Goal: Task Accomplishment & Management: Use online tool/utility

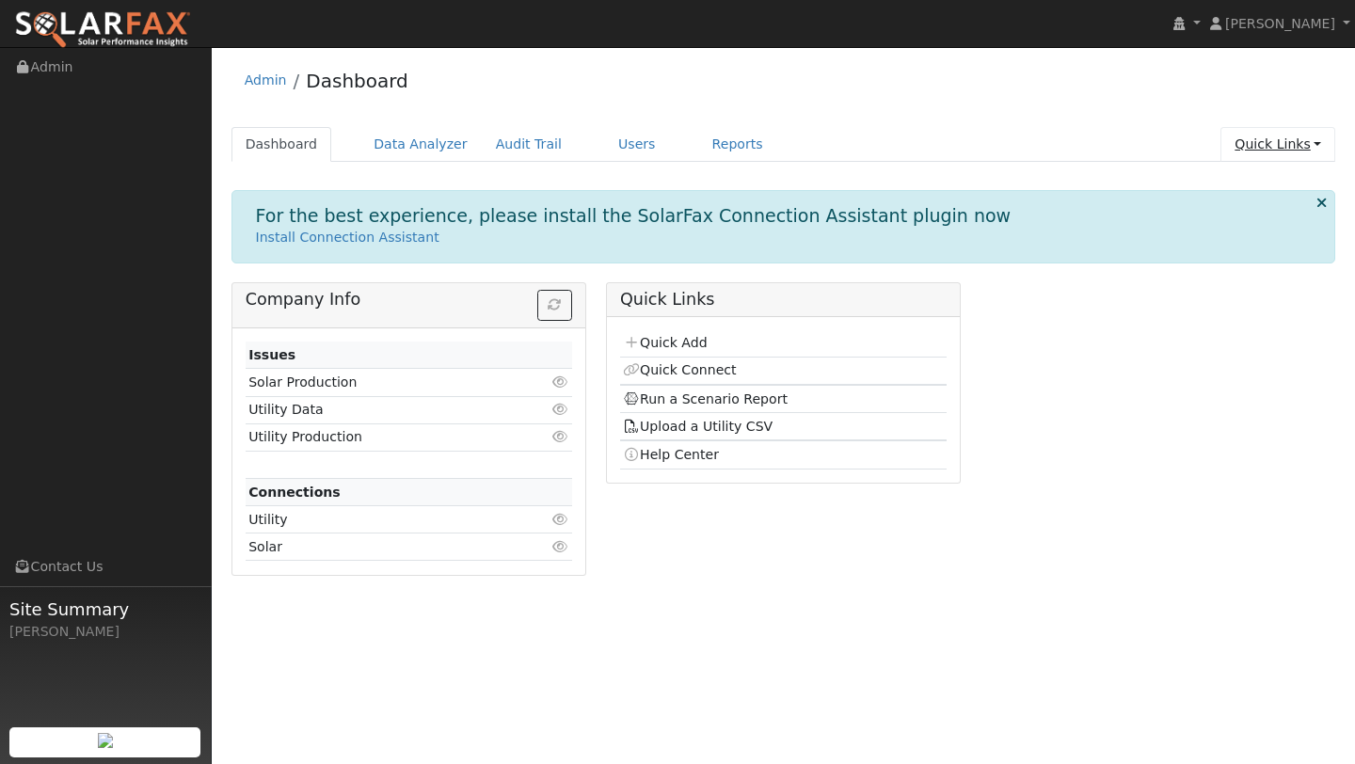
click at [1274, 136] on link "Quick Links" at bounding box center [1277, 144] width 115 height 35
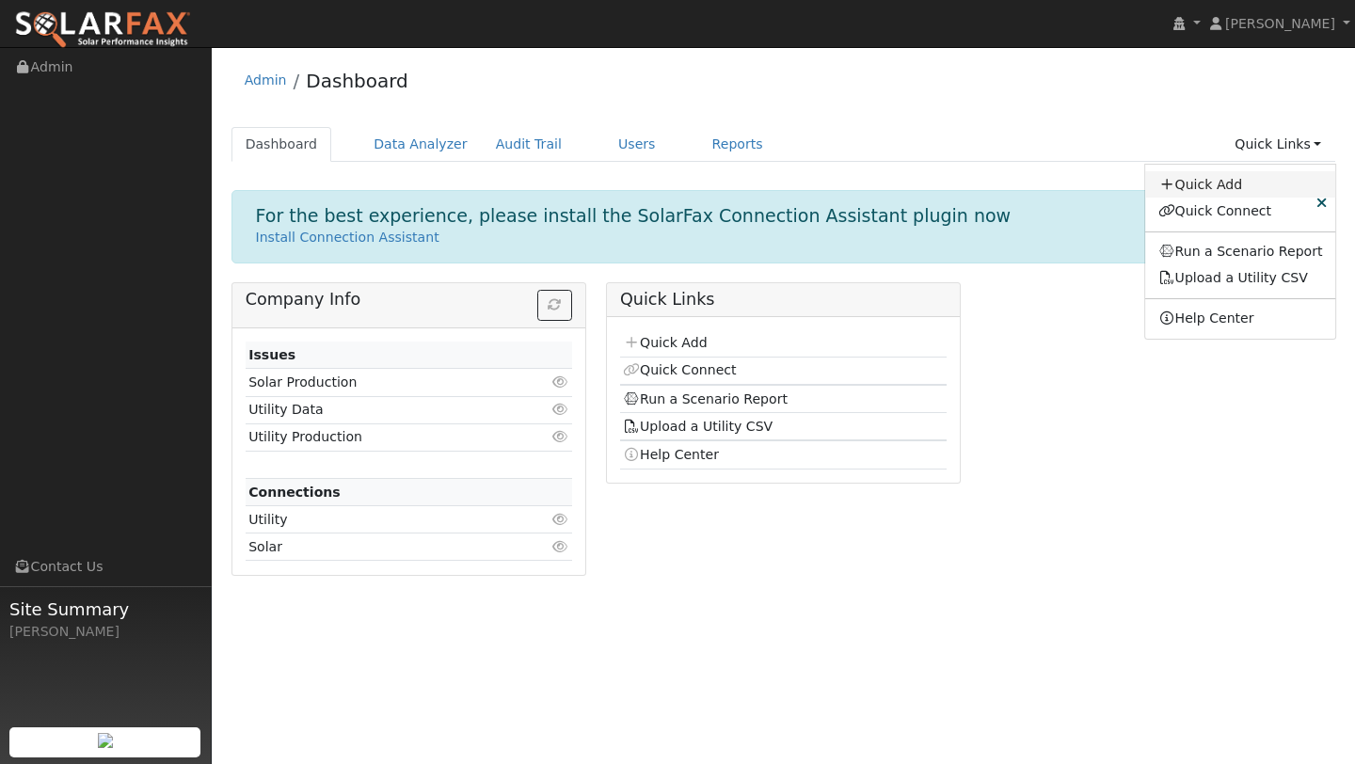
click at [1193, 192] on link "Quick Add" at bounding box center [1240, 184] width 191 height 26
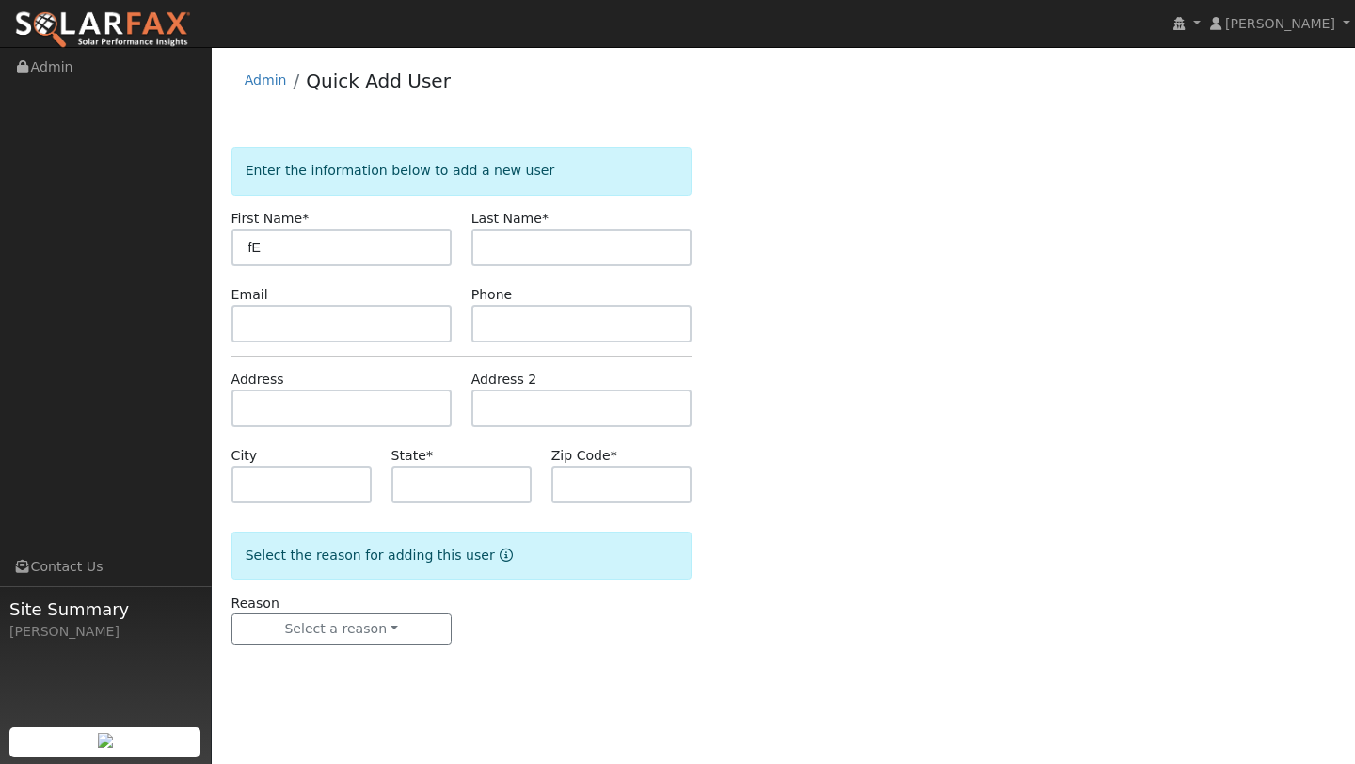
type input "f"
type input "Fernando"
click at [632, 268] on form "Enter the information below to add a new user First Name * Fernando Last Name *…" at bounding box center [461, 414] width 460 height 535
click at [615, 257] on input "text" at bounding box center [581, 248] width 220 height 38
type input "D"
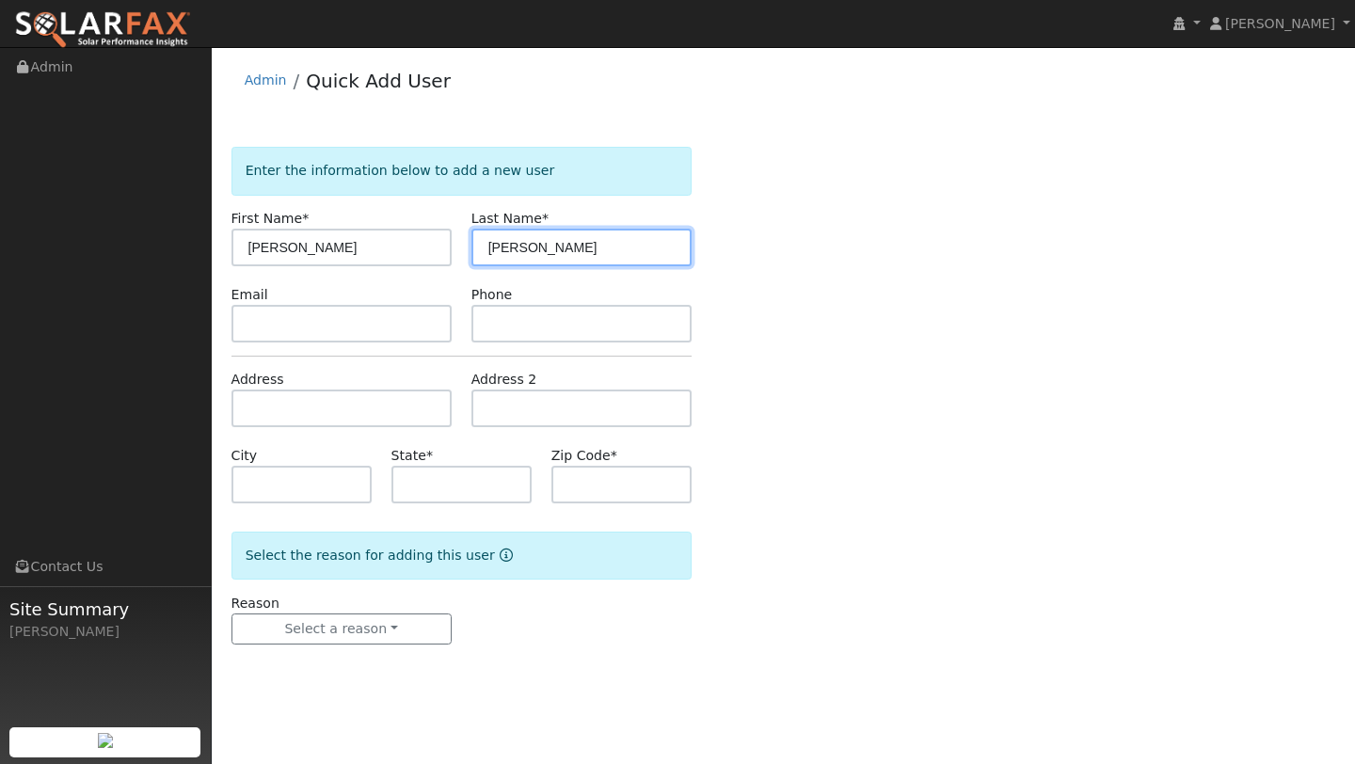
type input "Flores"
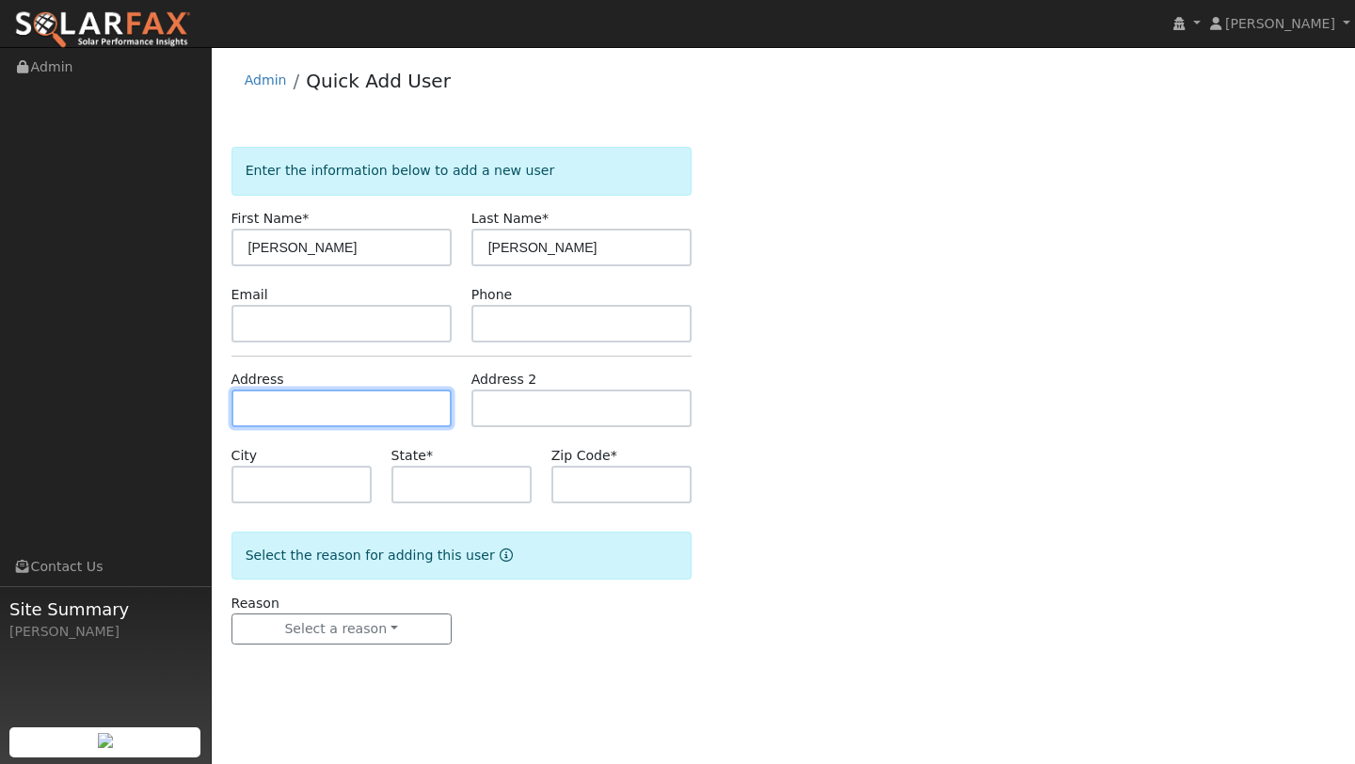
click at [306, 392] on input "text" at bounding box center [341, 409] width 220 height 38
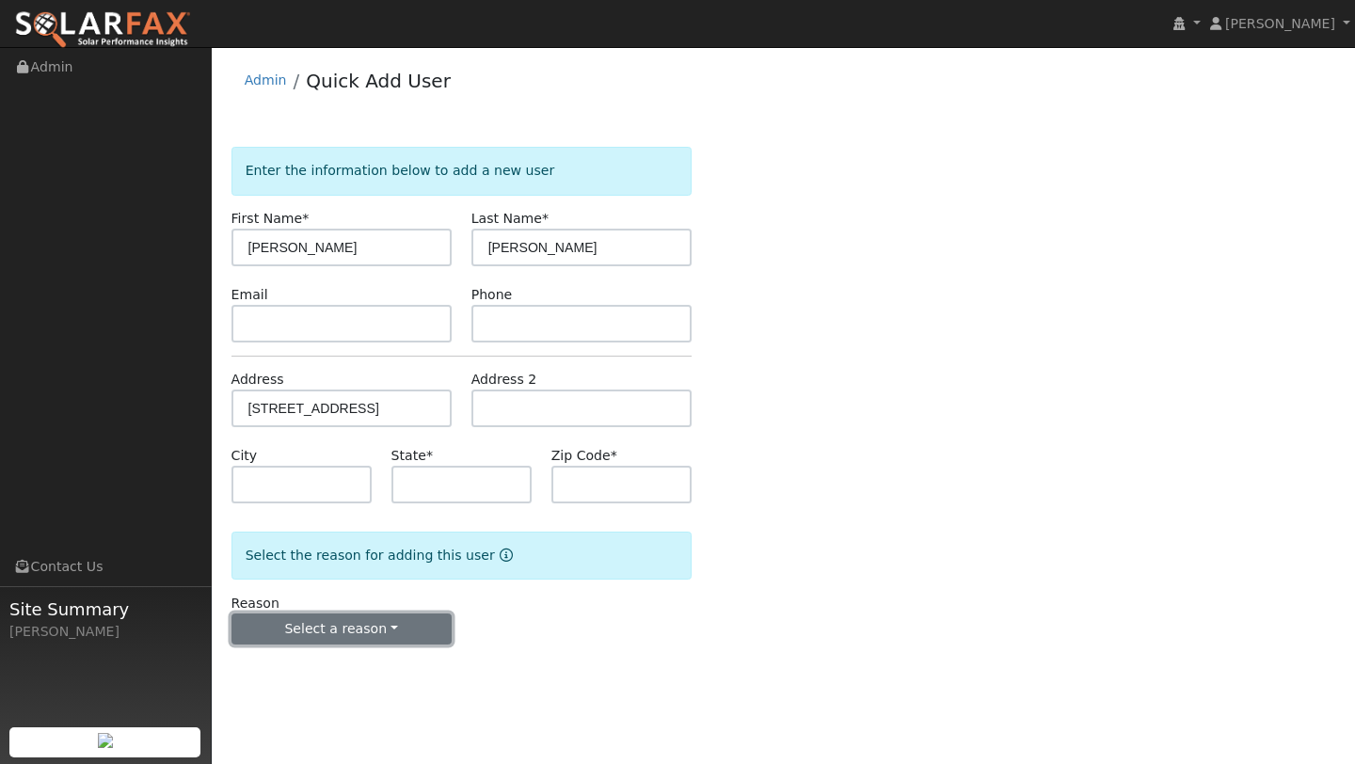
click at [346, 627] on button "Select a reason" at bounding box center [341, 630] width 220 height 32
type input "711 Camellia Way"
type input "Vacaville"
type input "CA"
type input "95688"
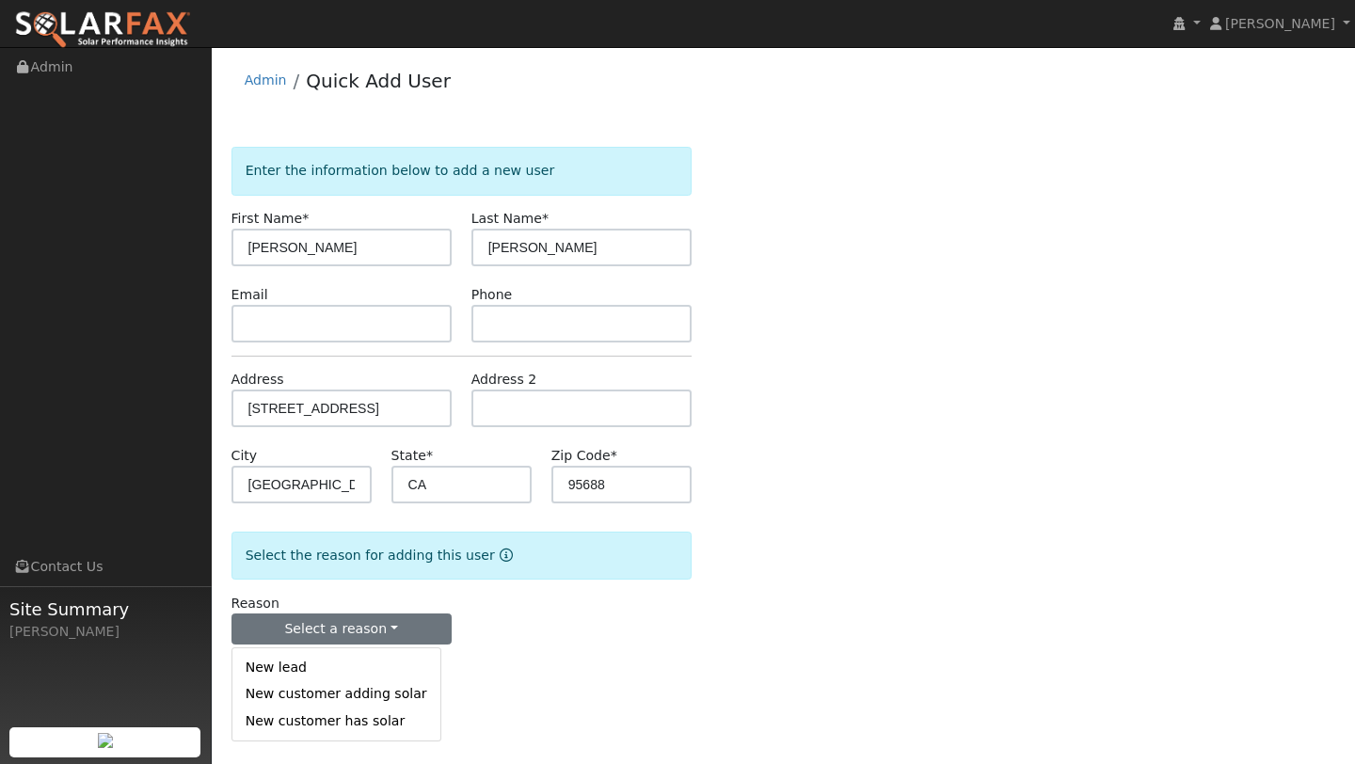
click at [309, 649] on div "New lead New customer adding solar New customer has solar" at bounding box center [336, 694] width 210 height 94
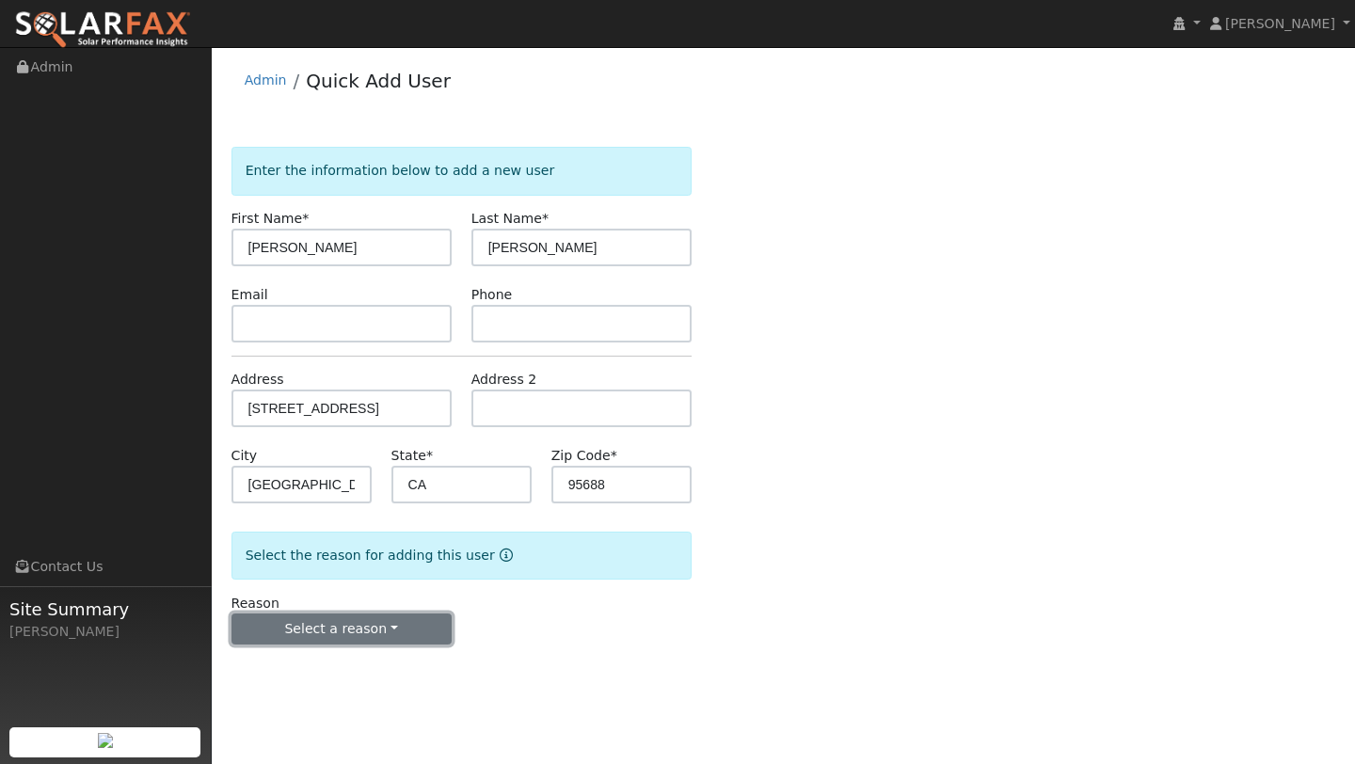
click at [303, 642] on button "Select a reason" at bounding box center [341, 630] width 220 height 32
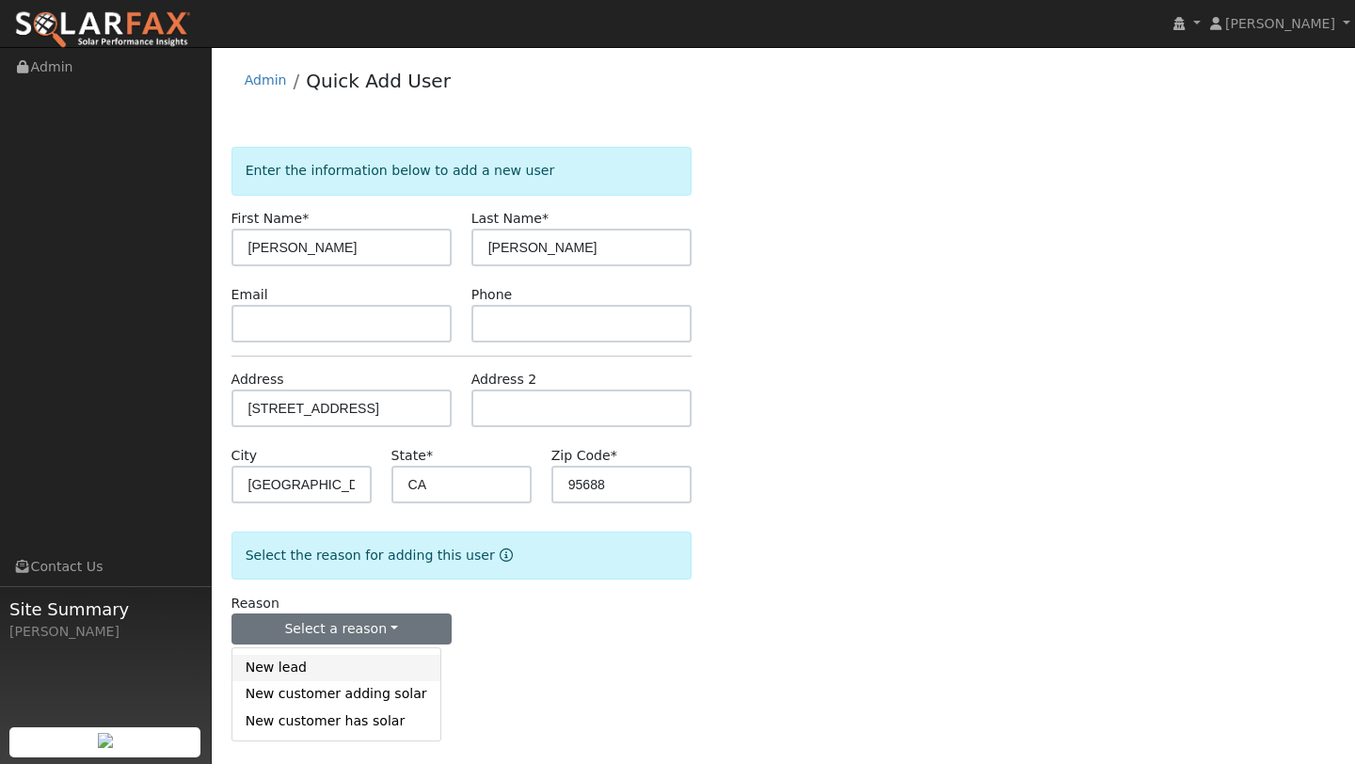
click at [302, 661] on link "New lead" at bounding box center [336, 668] width 208 height 26
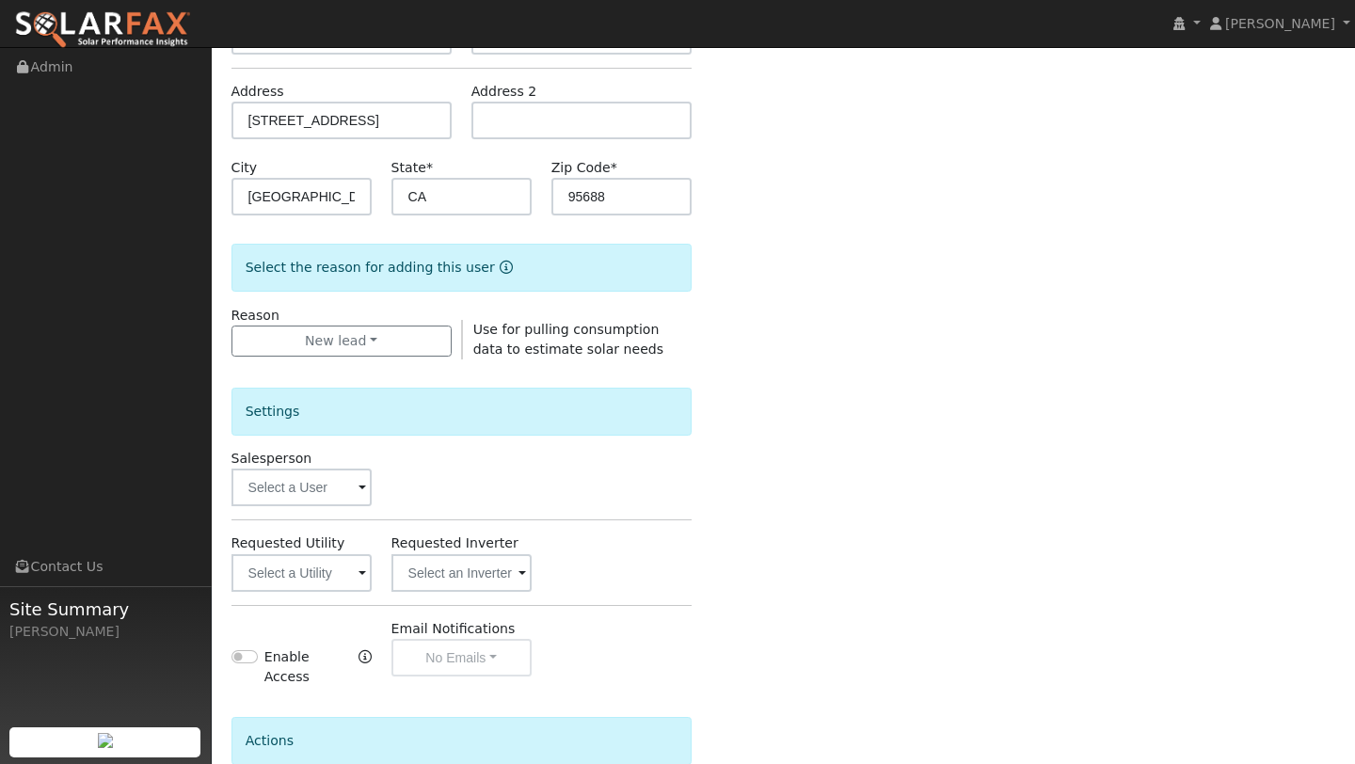
scroll to position [424, 0]
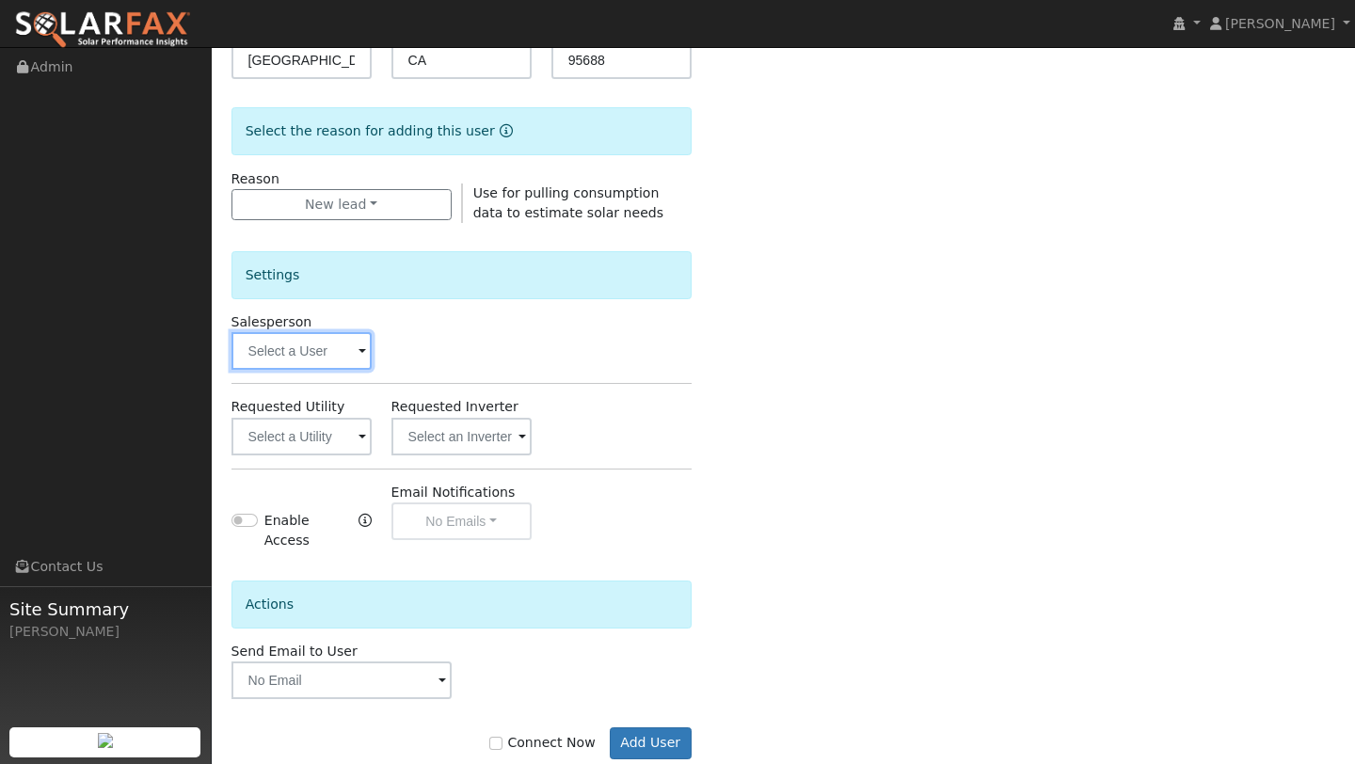
click at [280, 333] on input "text" at bounding box center [301, 351] width 140 height 38
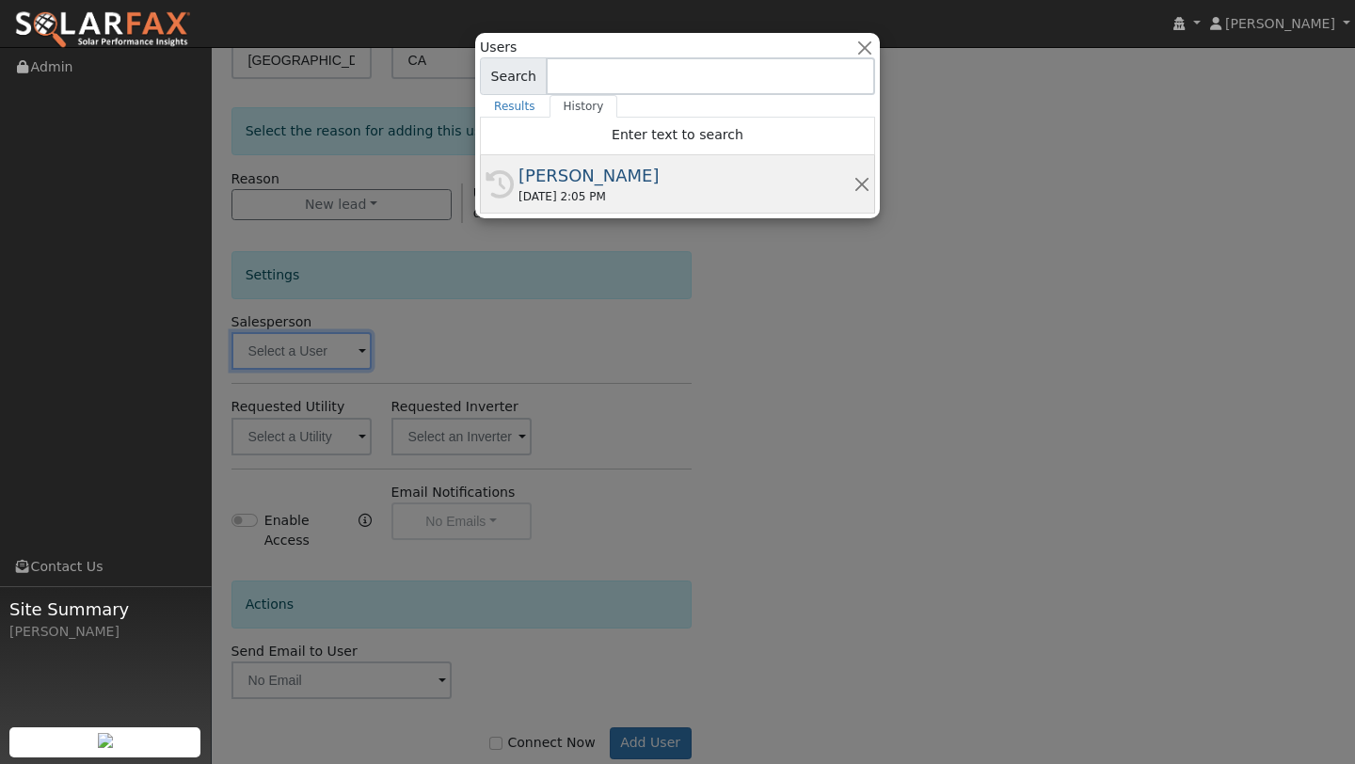
click at [555, 201] on div "09/26/2025 2:05 PM" at bounding box center [685, 196] width 335 height 17
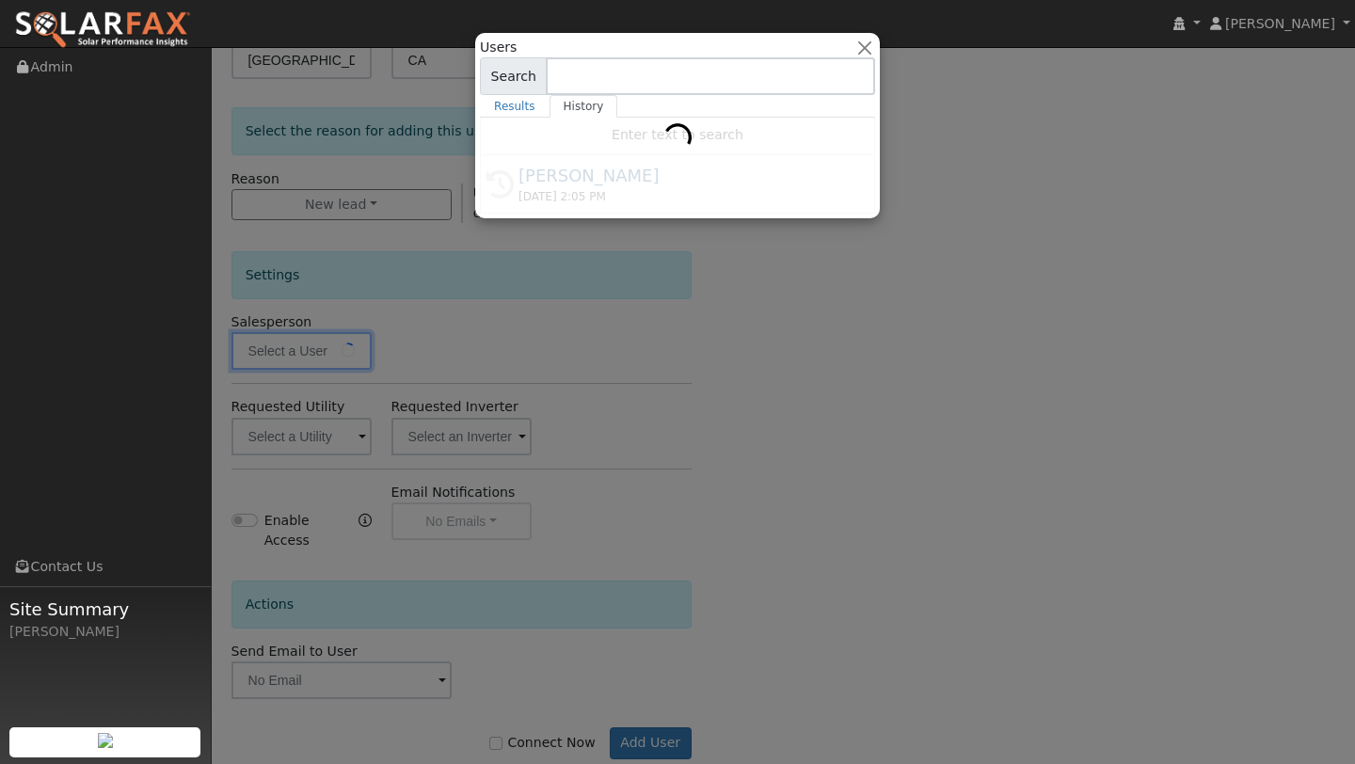
type input "[PERSON_NAME]"
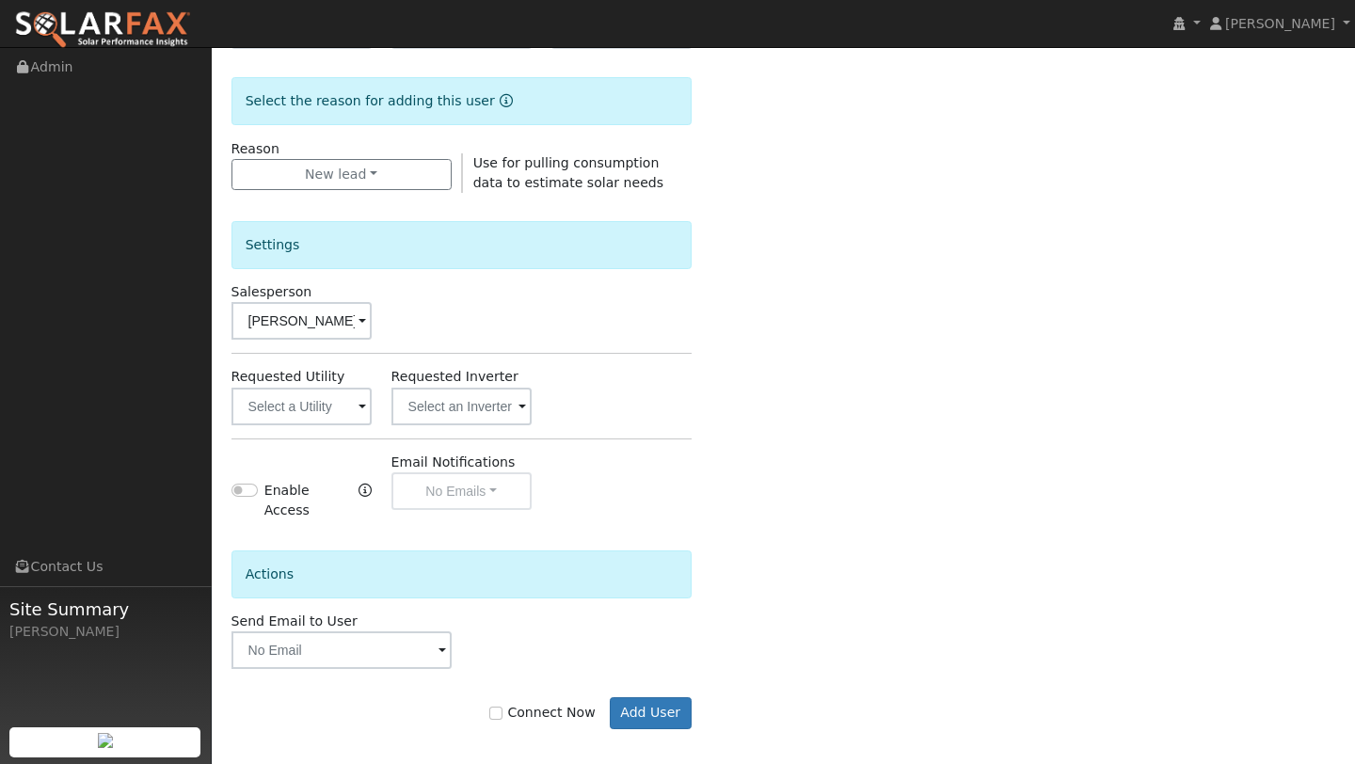
click at [640, 720] on form "Enter the information below to add a new user First Name * Fernando Last Name *…" at bounding box center [461, 229] width 460 height 1074
click at [640, 699] on button "Add User" at bounding box center [651, 713] width 82 height 32
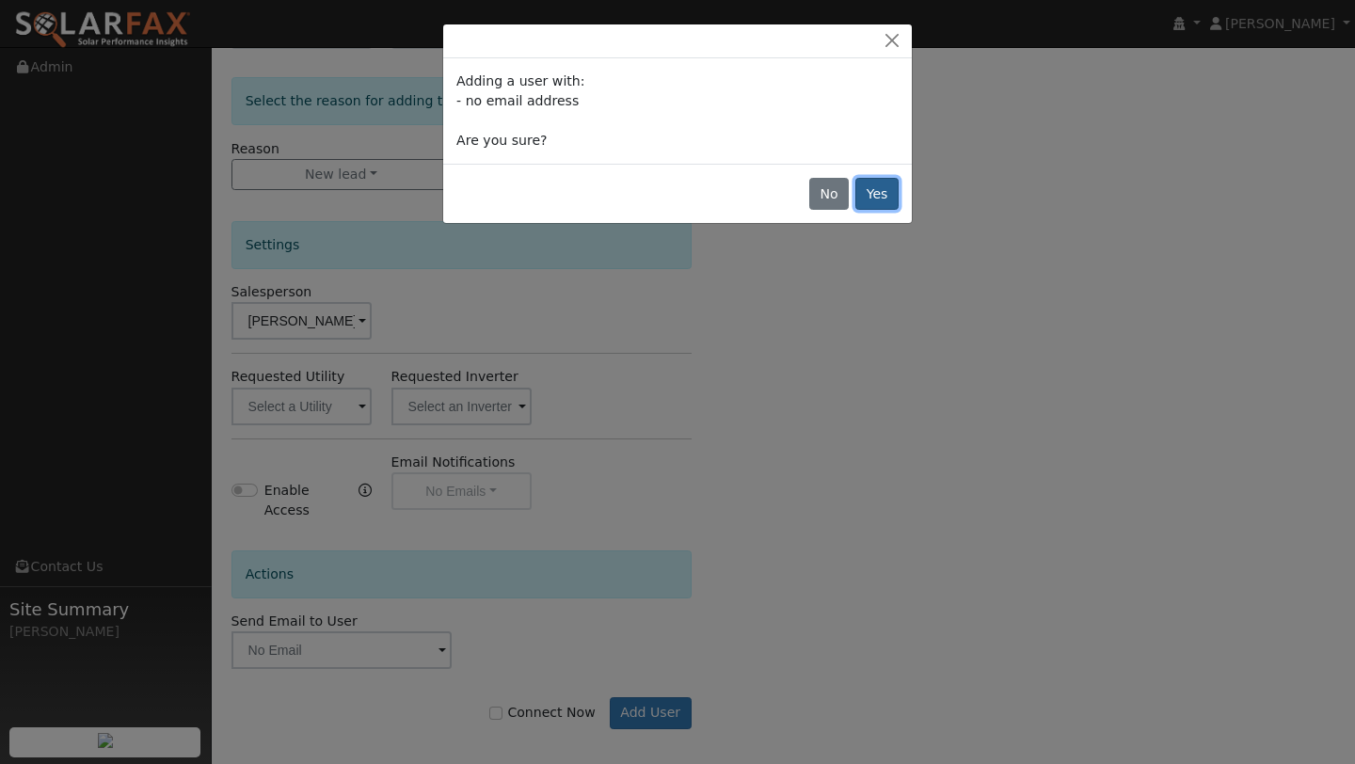
click at [867, 188] on button "Yes" at bounding box center [876, 194] width 43 height 32
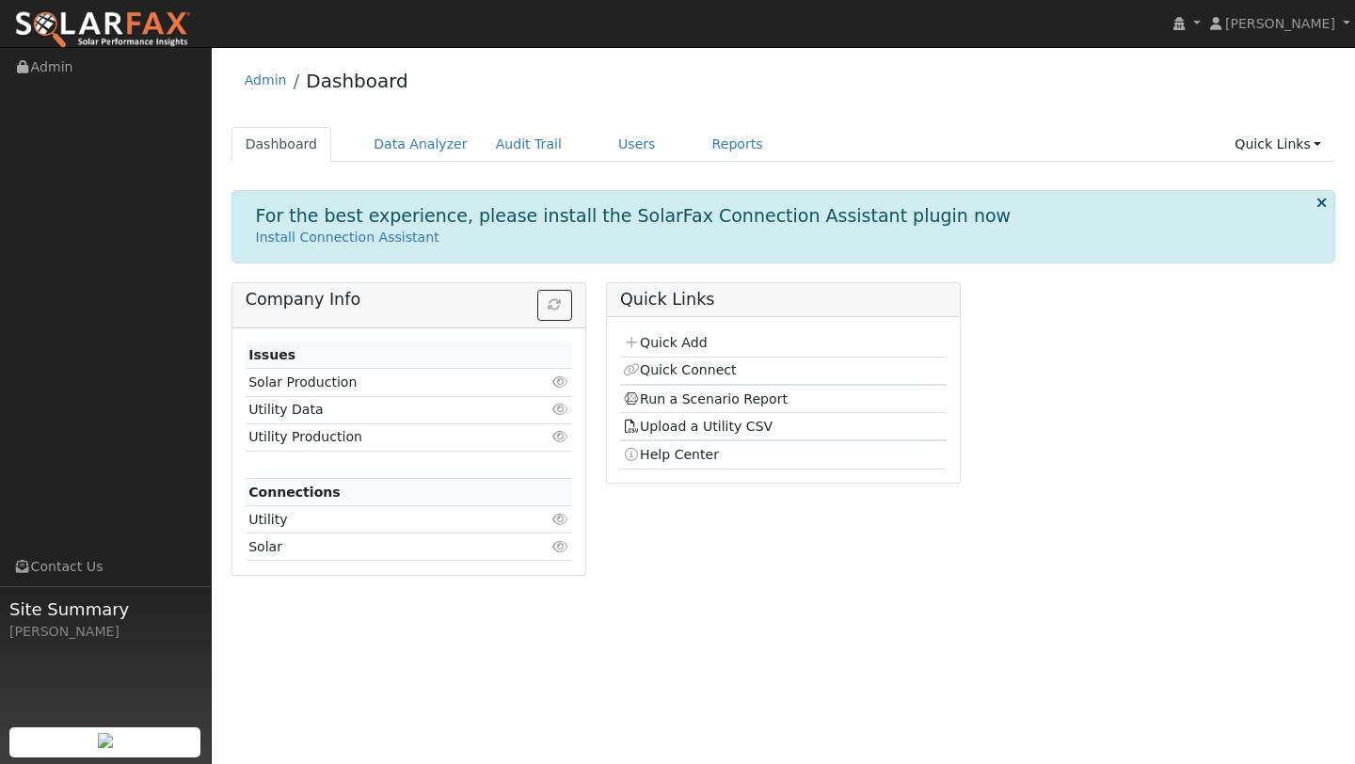
click at [1254, 165] on div "Dashboard Data Analyzer Audit Trail Users Reports Quick Links Quick Add Quick C…" at bounding box center [783, 154] width 1105 height 54
click at [1253, 153] on link "Quick Links" at bounding box center [1277, 144] width 115 height 35
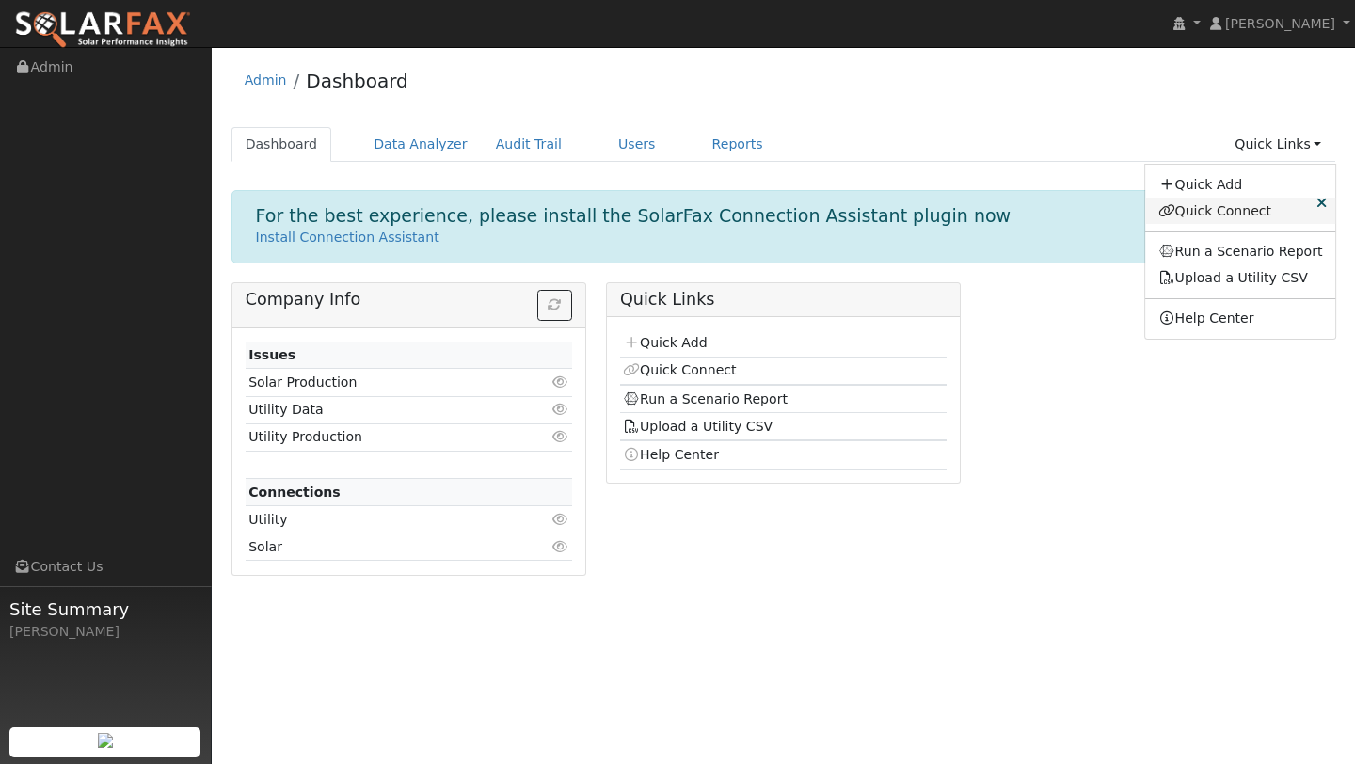
click at [1244, 209] on link "Quick Connect" at bounding box center [1240, 211] width 191 height 26
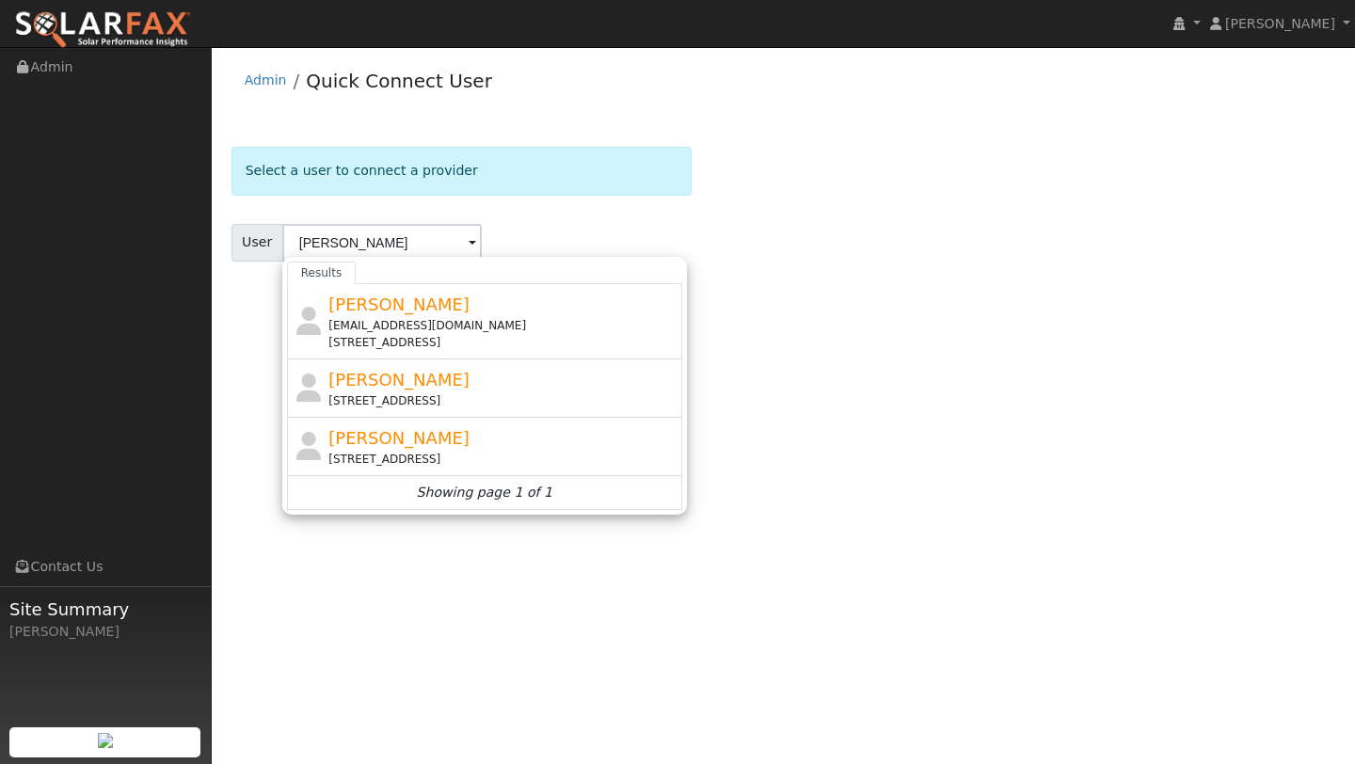
click at [352, 311] on span "[PERSON_NAME]" at bounding box center [398, 305] width 141 height 20
type input "[PERSON_NAME]"
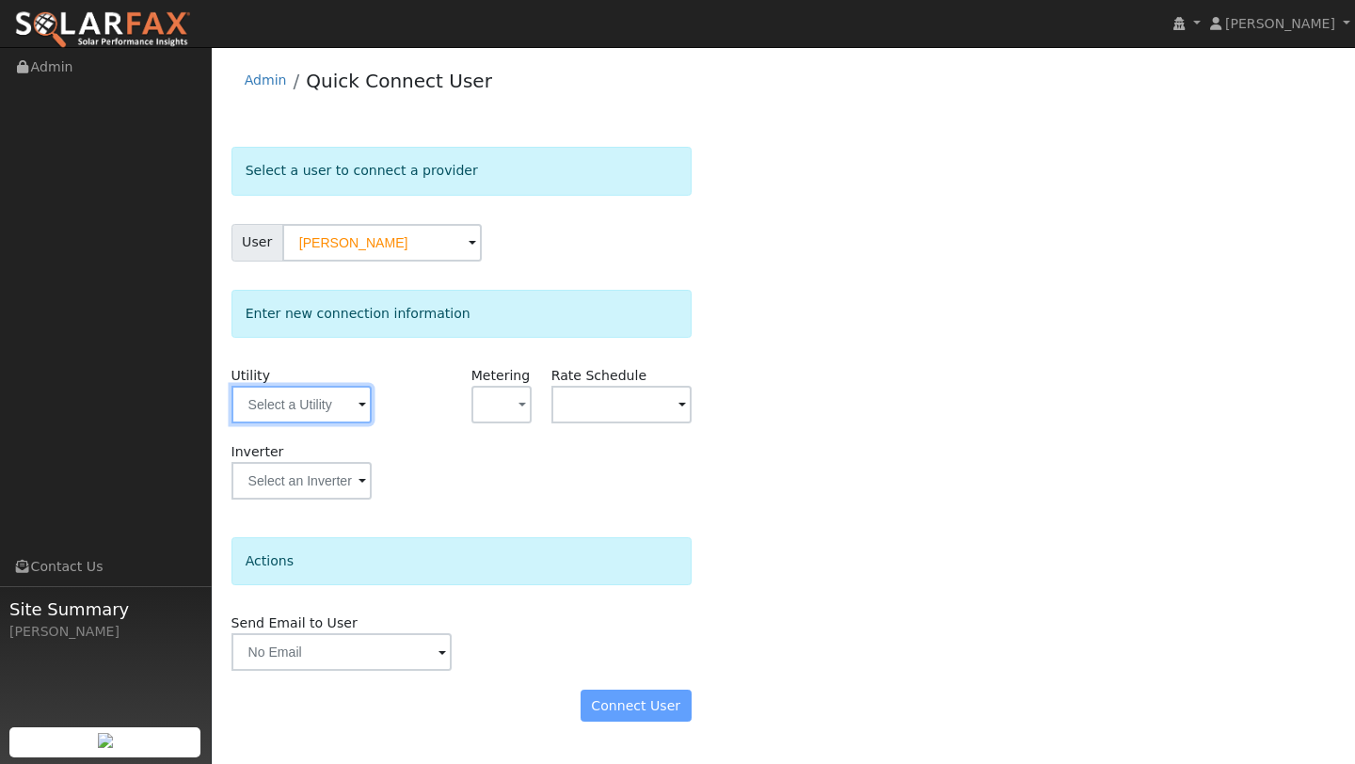
click at [254, 410] on input "text" at bounding box center [301, 405] width 140 height 38
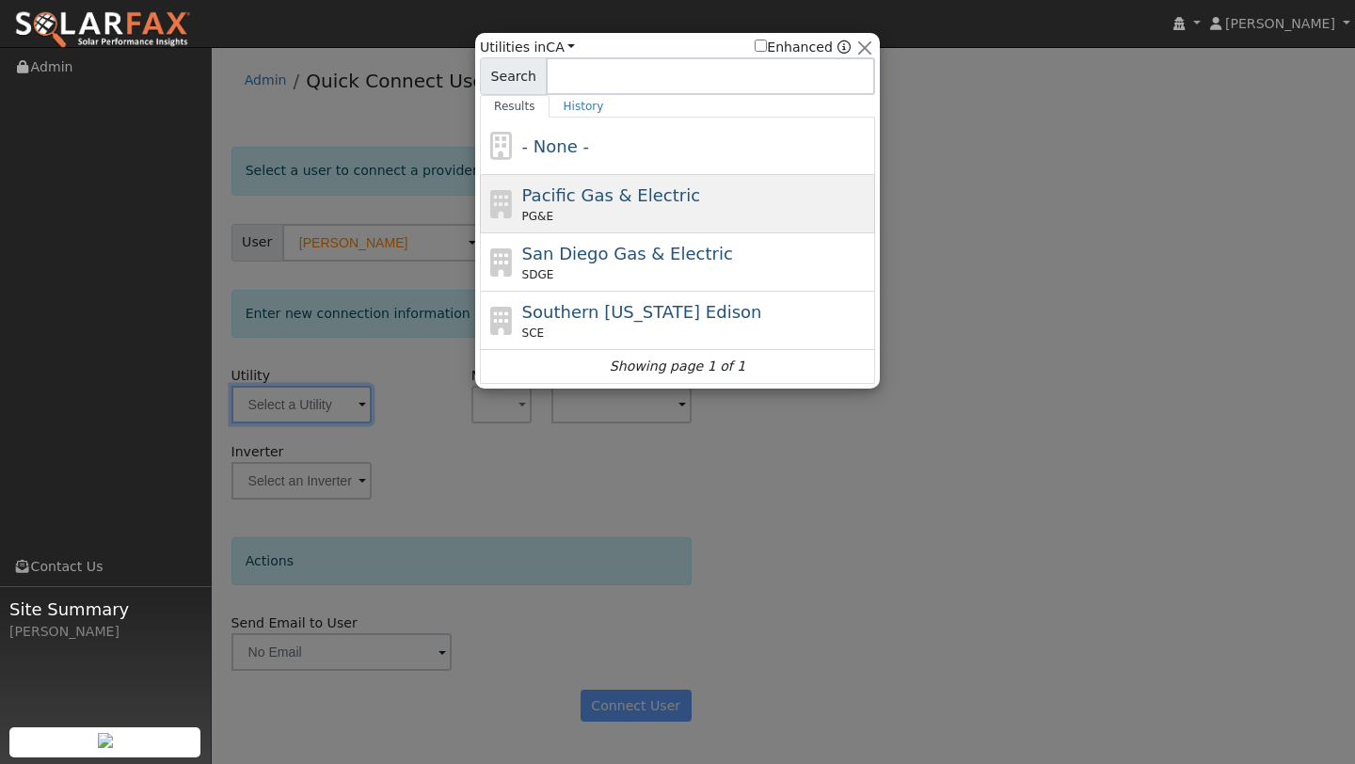
click at [570, 181] on div "Pacific Gas & Electric PG&E" at bounding box center [677, 204] width 395 height 58
type input "PG&E"
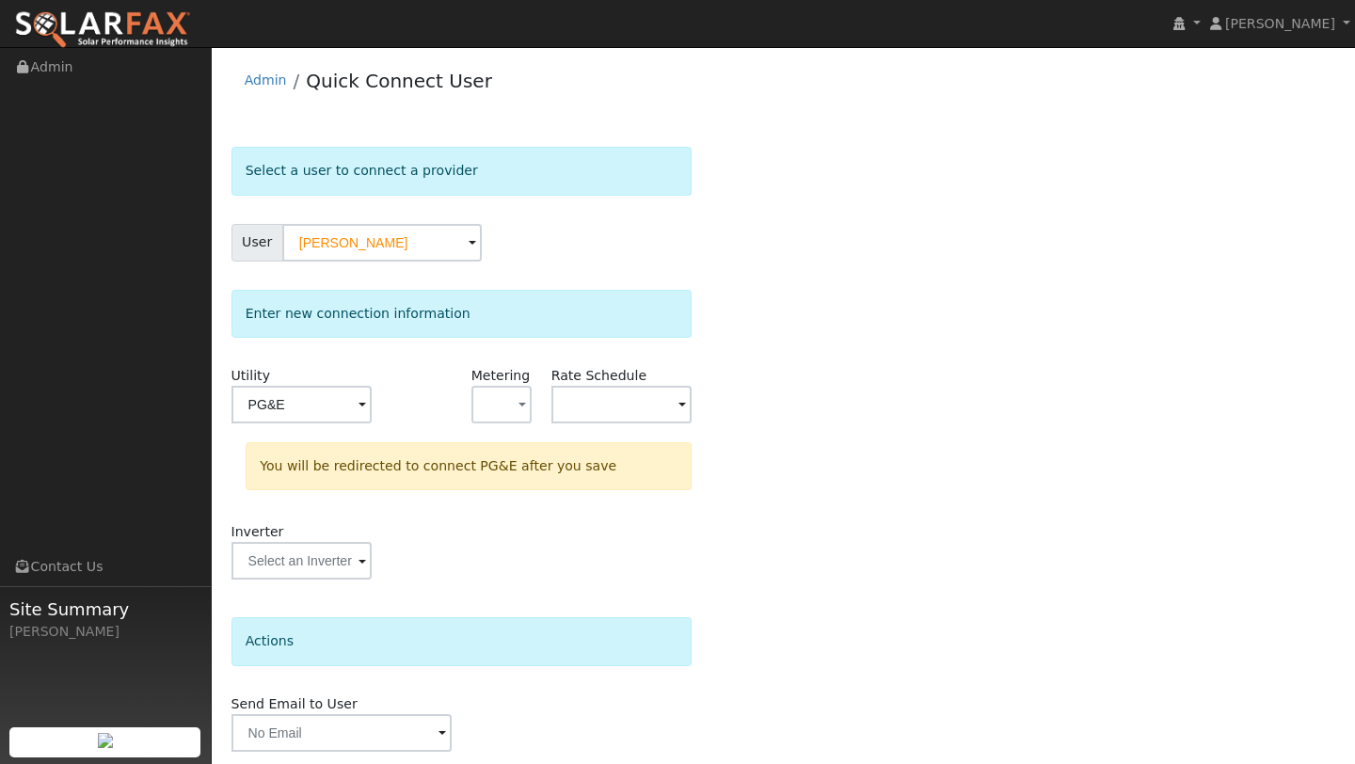
scroll to position [66, 0]
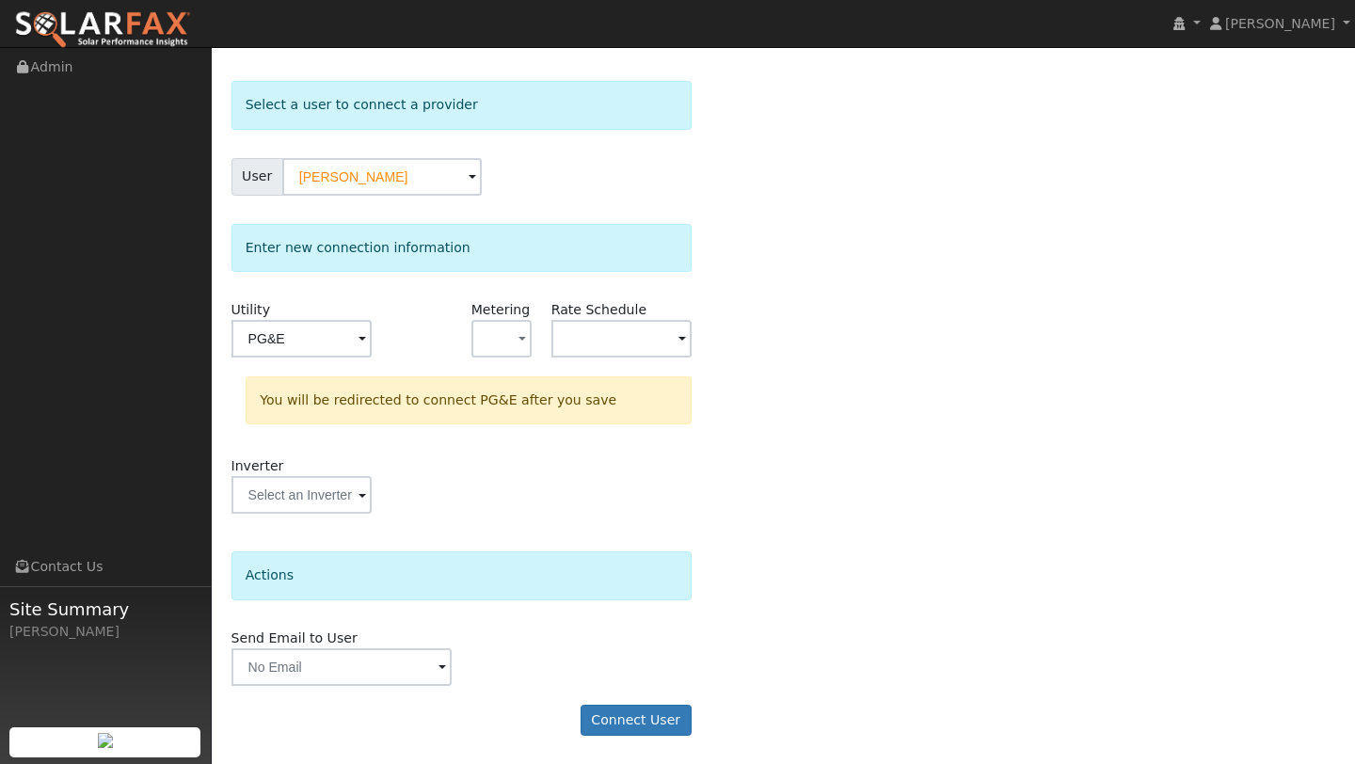
click at [684, 698] on form "Select a user to connect a provider User Fernando Flores Account Default Accoun…" at bounding box center [461, 418] width 460 height 674
click at [681, 710] on button "Connect User" at bounding box center [636, 721] width 111 height 32
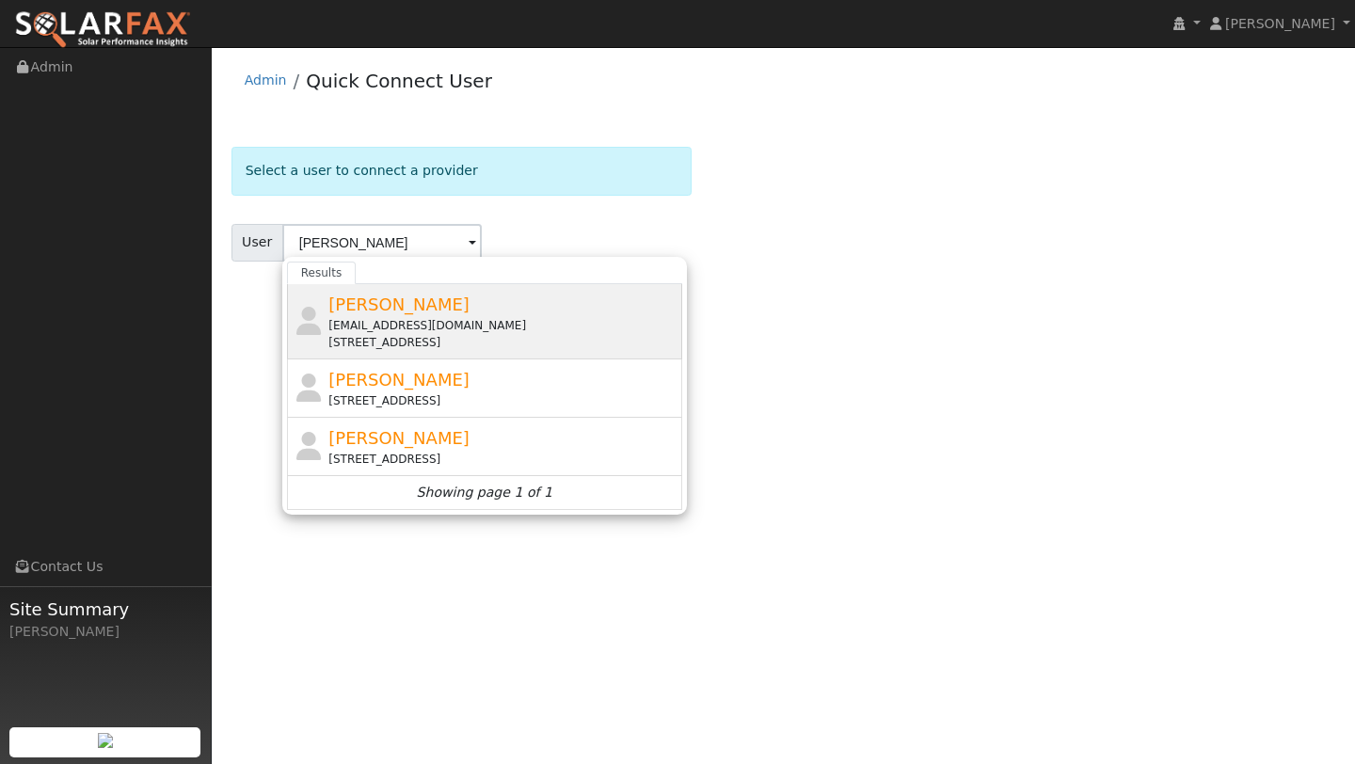
click at [349, 327] on div "[EMAIL_ADDRESS][DOMAIN_NAME]" at bounding box center [502, 325] width 349 height 17
type input "Fernando Flores"
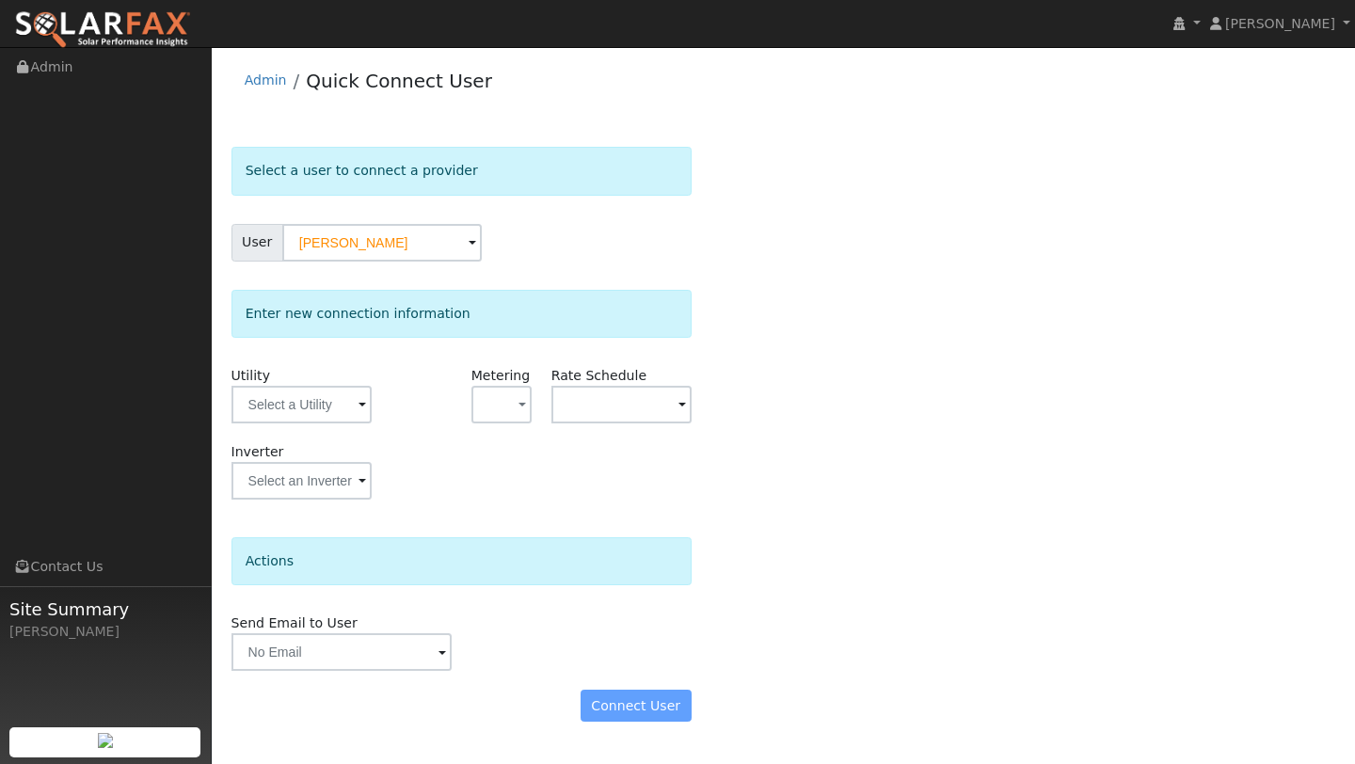
click at [298, 434] on div "Utility" at bounding box center [301, 404] width 160 height 76
click at [292, 418] on input "text" at bounding box center [301, 405] width 140 height 38
click at [264, 388] on input "text" at bounding box center [301, 405] width 140 height 38
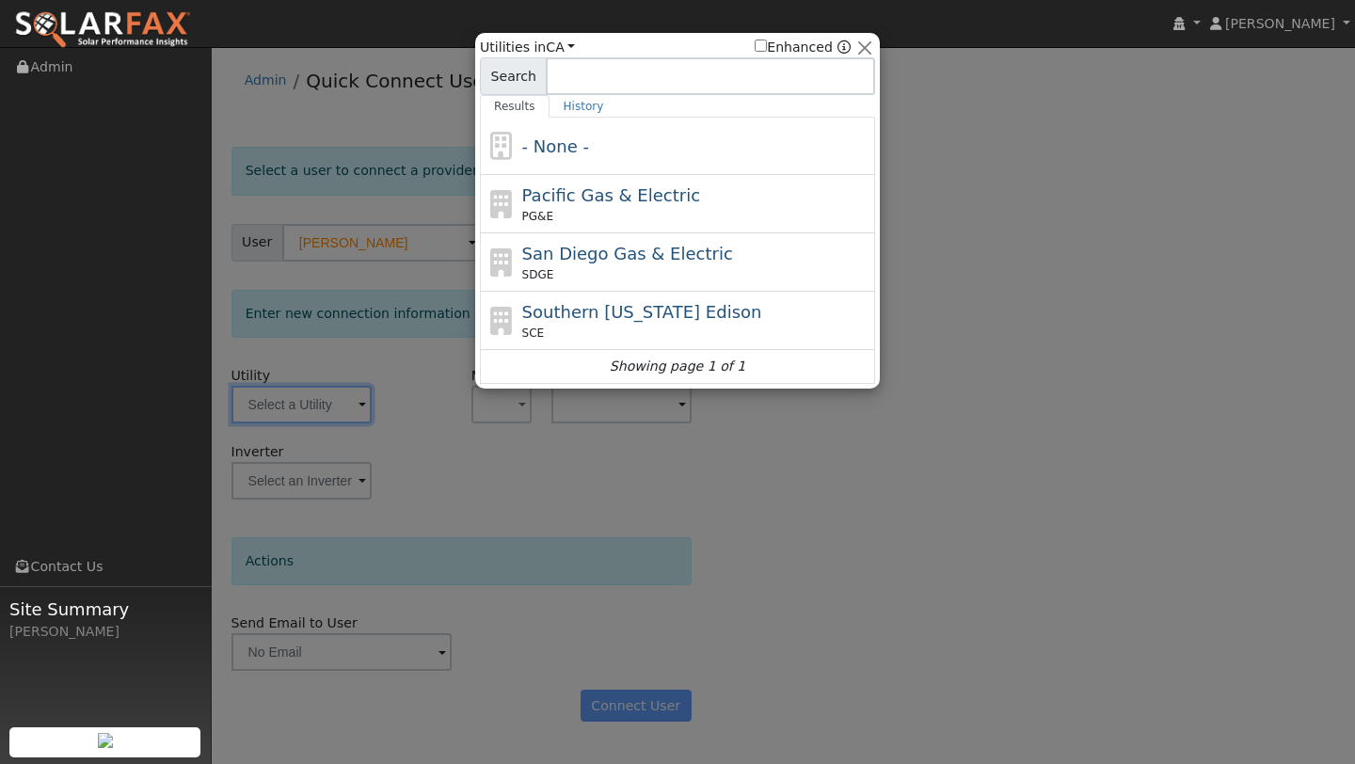
click at [268, 390] on div at bounding box center [677, 382] width 1355 height 764
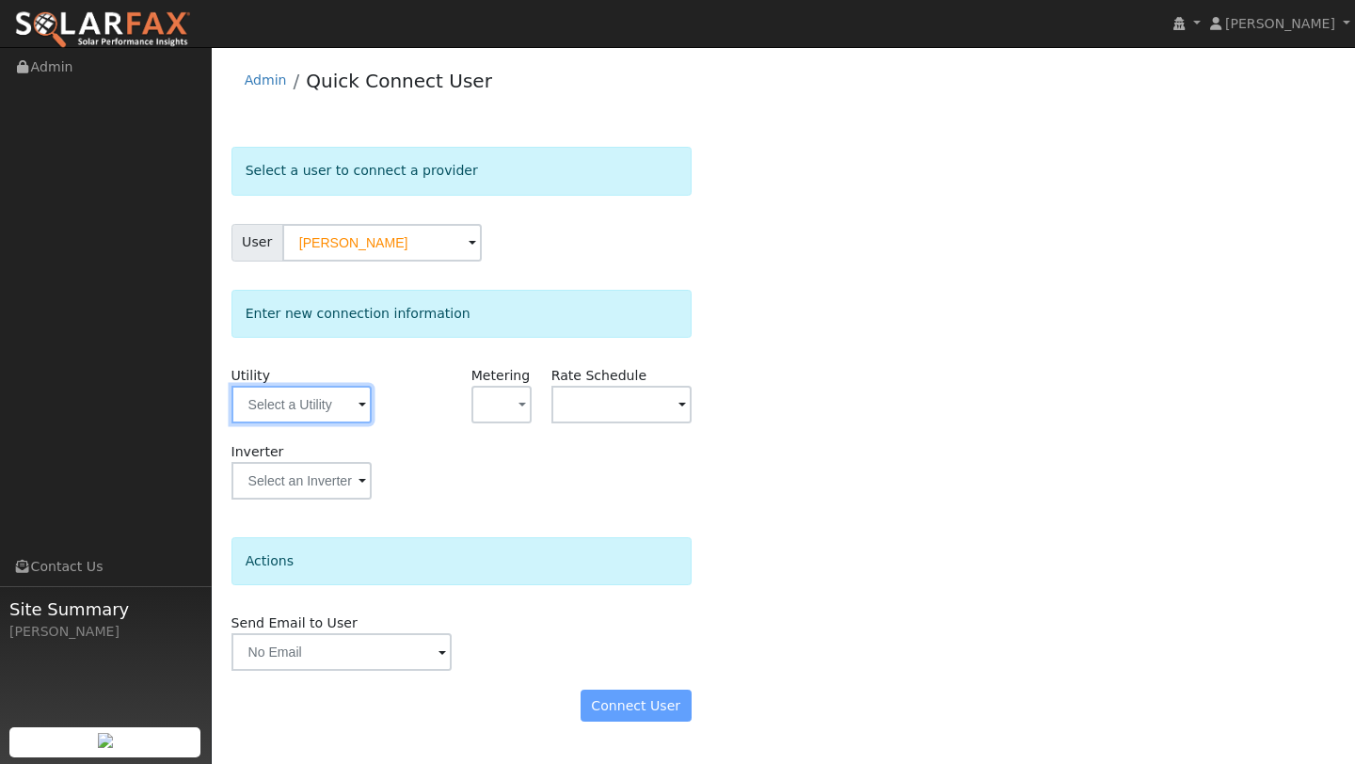
click at [268, 390] on input "text" at bounding box center [301, 405] width 140 height 38
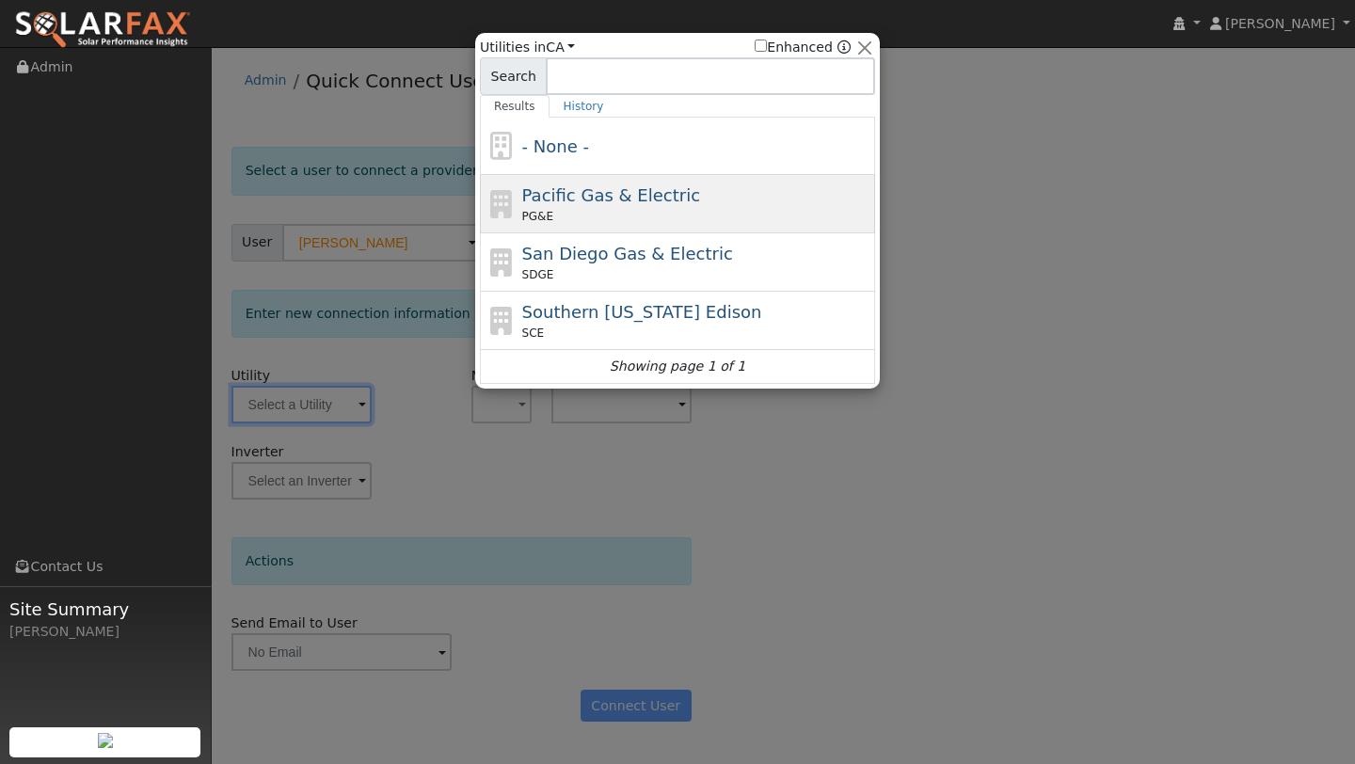
click at [505, 203] on icon at bounding box center [502, 204] width 32 height 28
type input "PG&E"
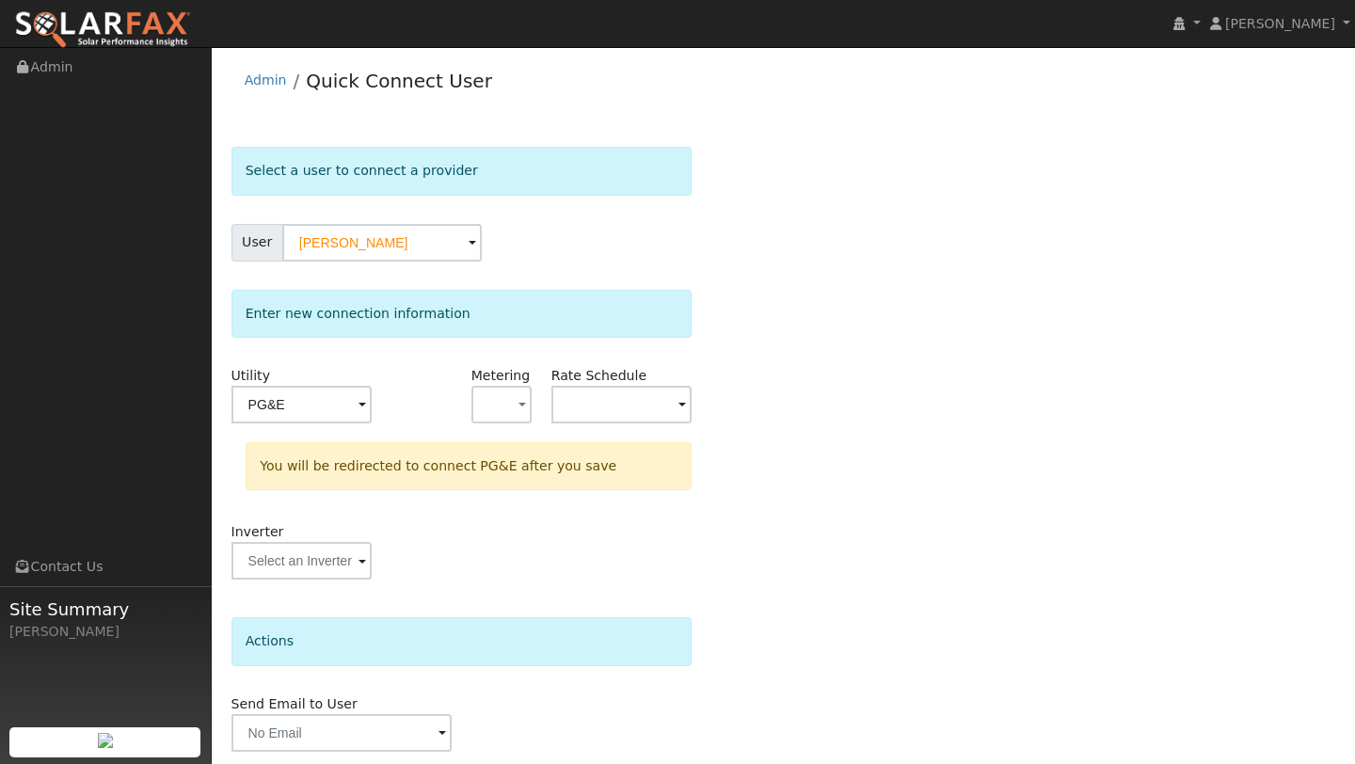
scroll to position [66, 0]
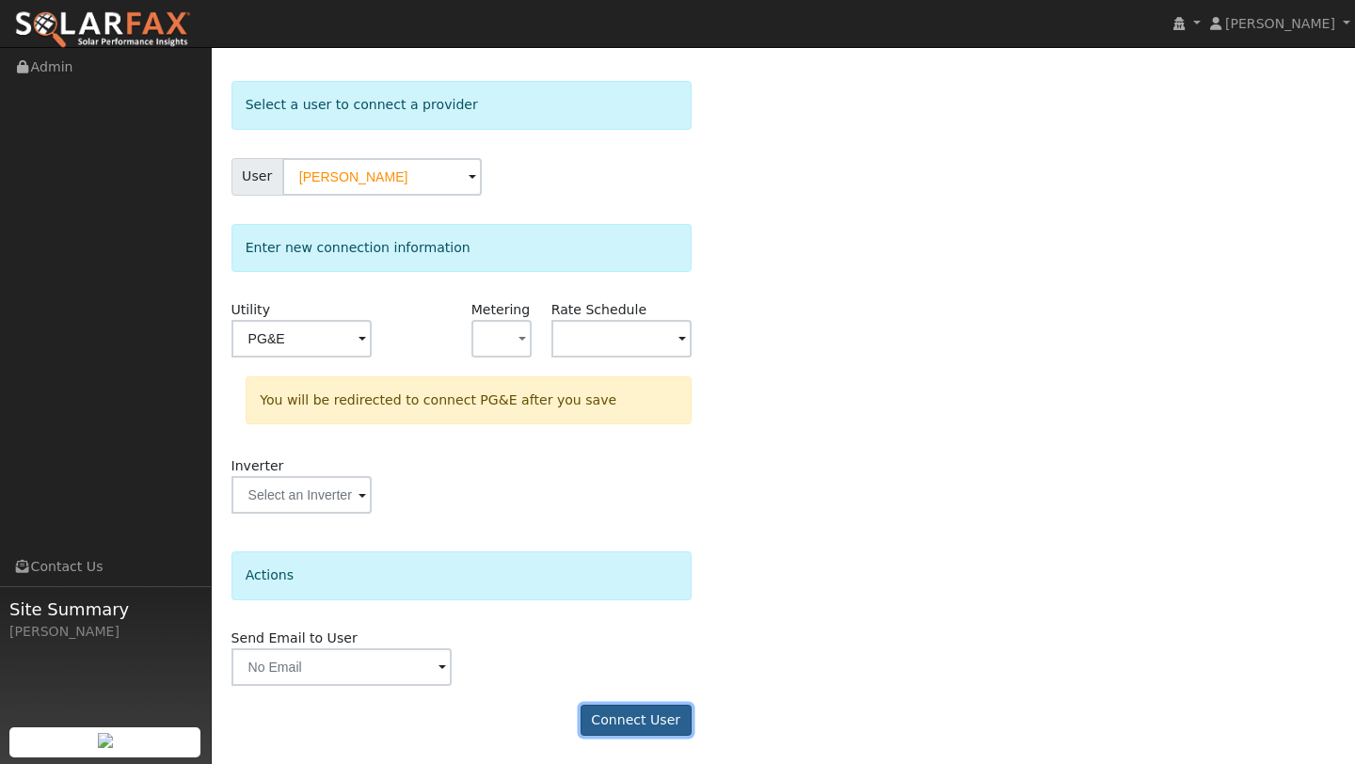
click at [652, 732] on button "Connect User" at bounding box center [636, 721] width 111 height 32
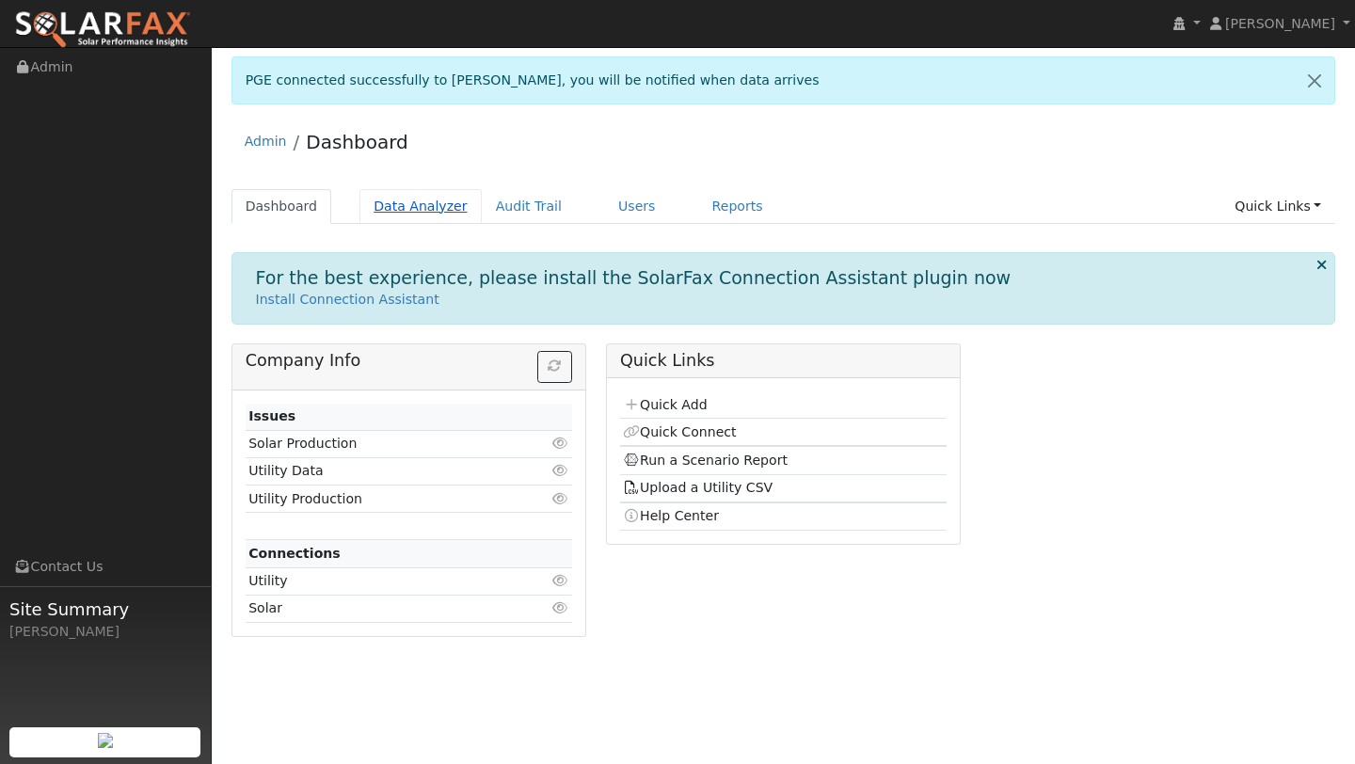
click at [401, 203] on link "Data Analyzer" at bounding box center [420, 206] width 122 height 35
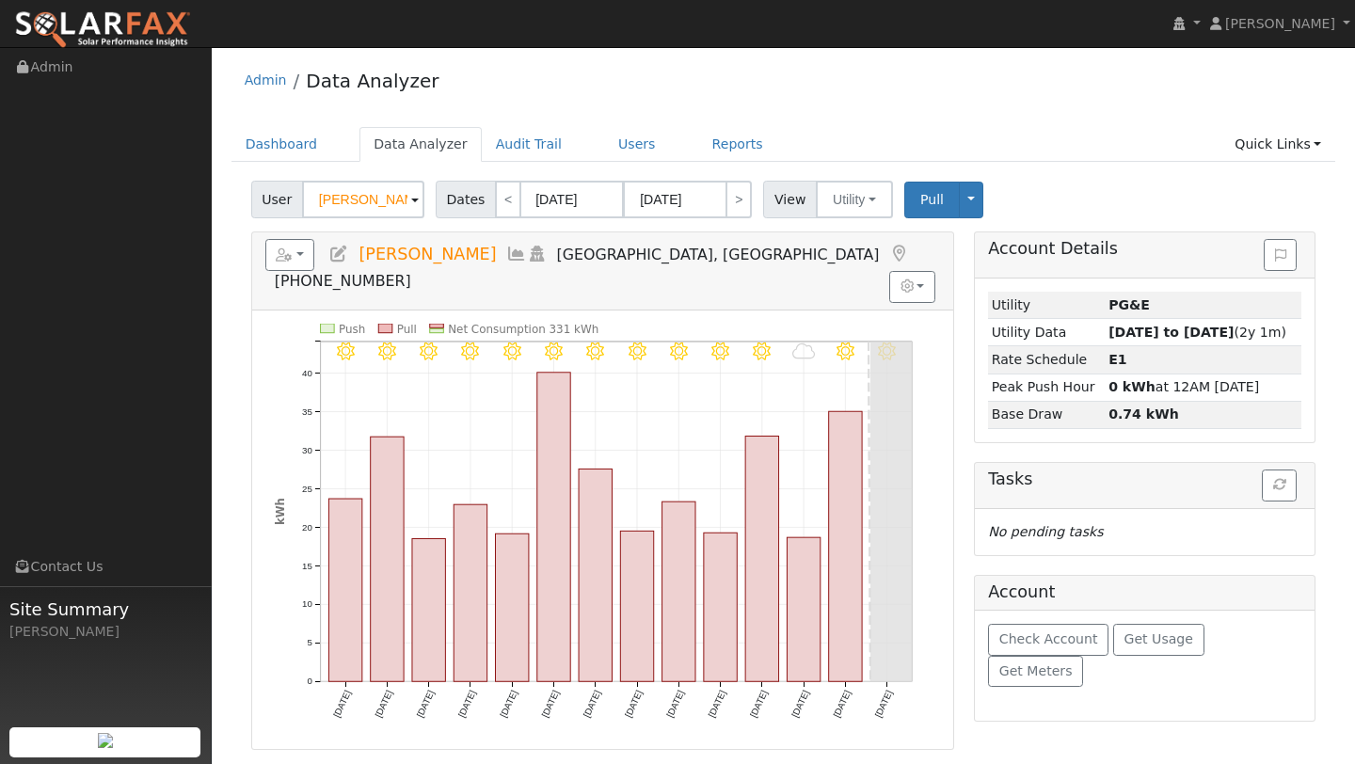
click at [355, 189] on input "[PERSON_NAME]" at bounding box center [363, 200] width 122 height 38
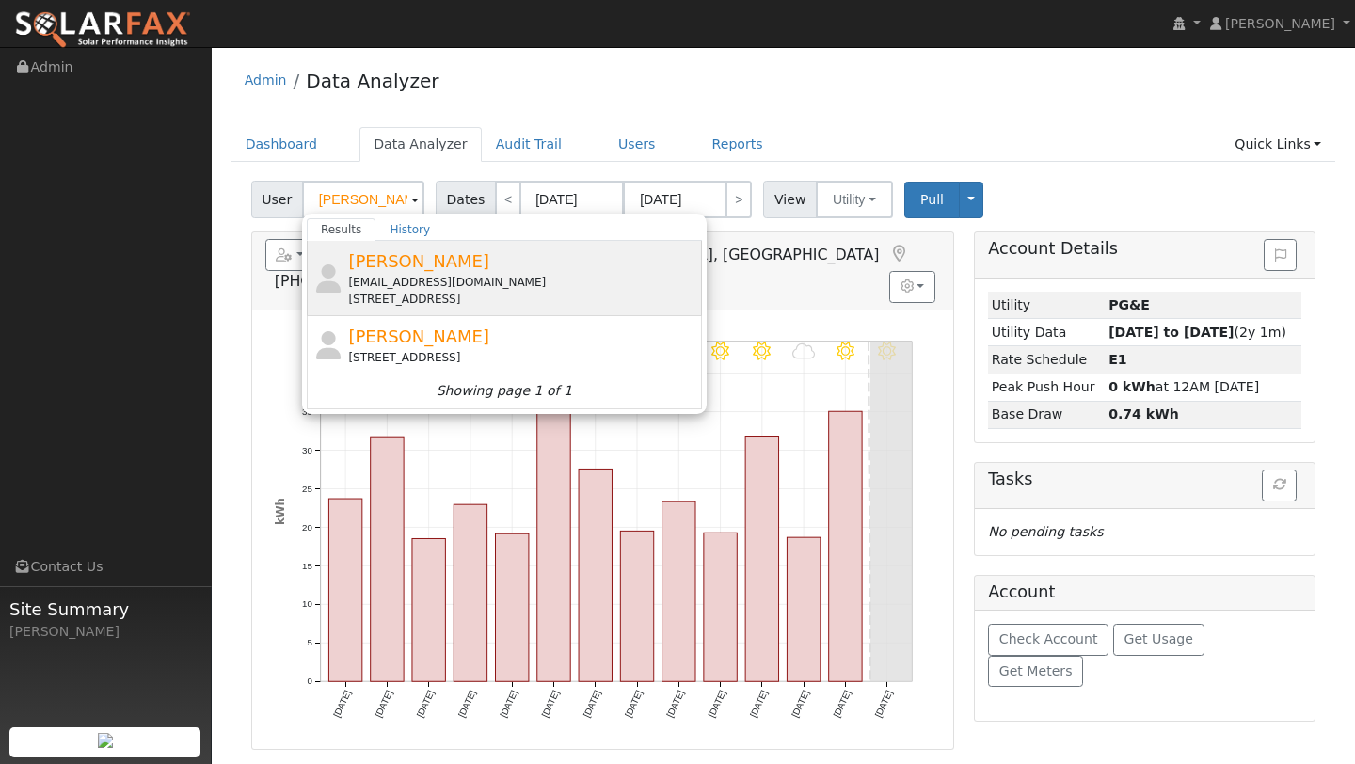
click at [397, 270] on span "[PERSON_NAME]" at bounding box center [418, 261] width 141 height 20
type input "[PERSON_NAME]"
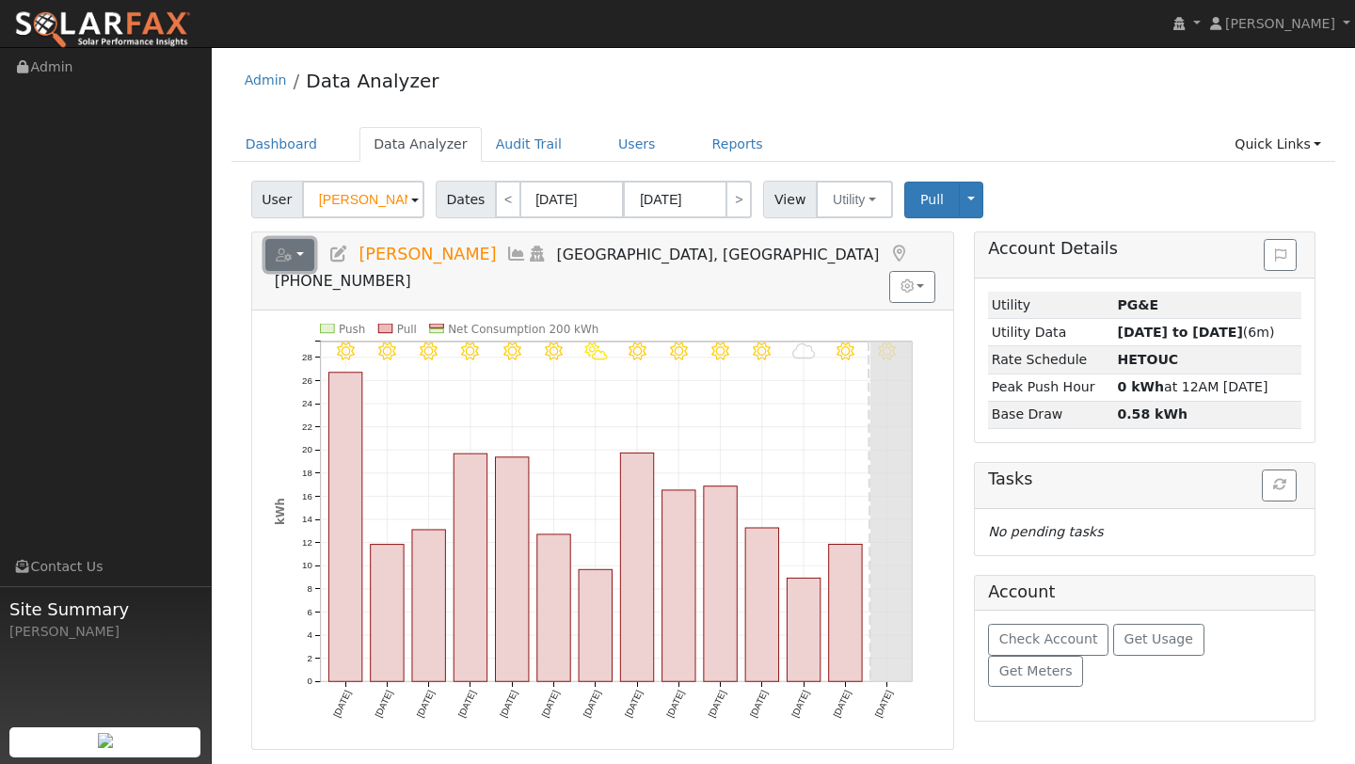
click at [298, 263] on button "button" at bounding box center [290, 255] width 50 height 32
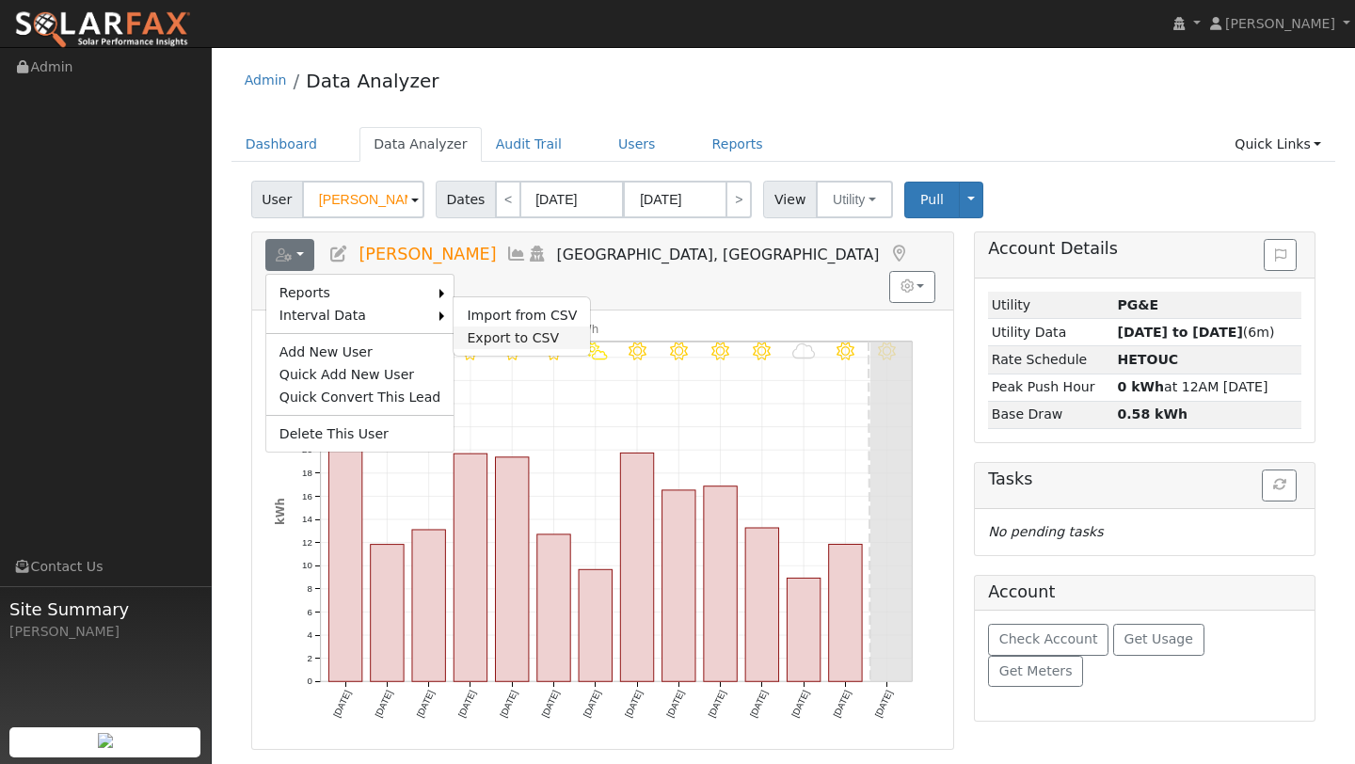
click at [474, 327] on link "Export to CSV" at bounding box center [522, 338] width 136 height 23
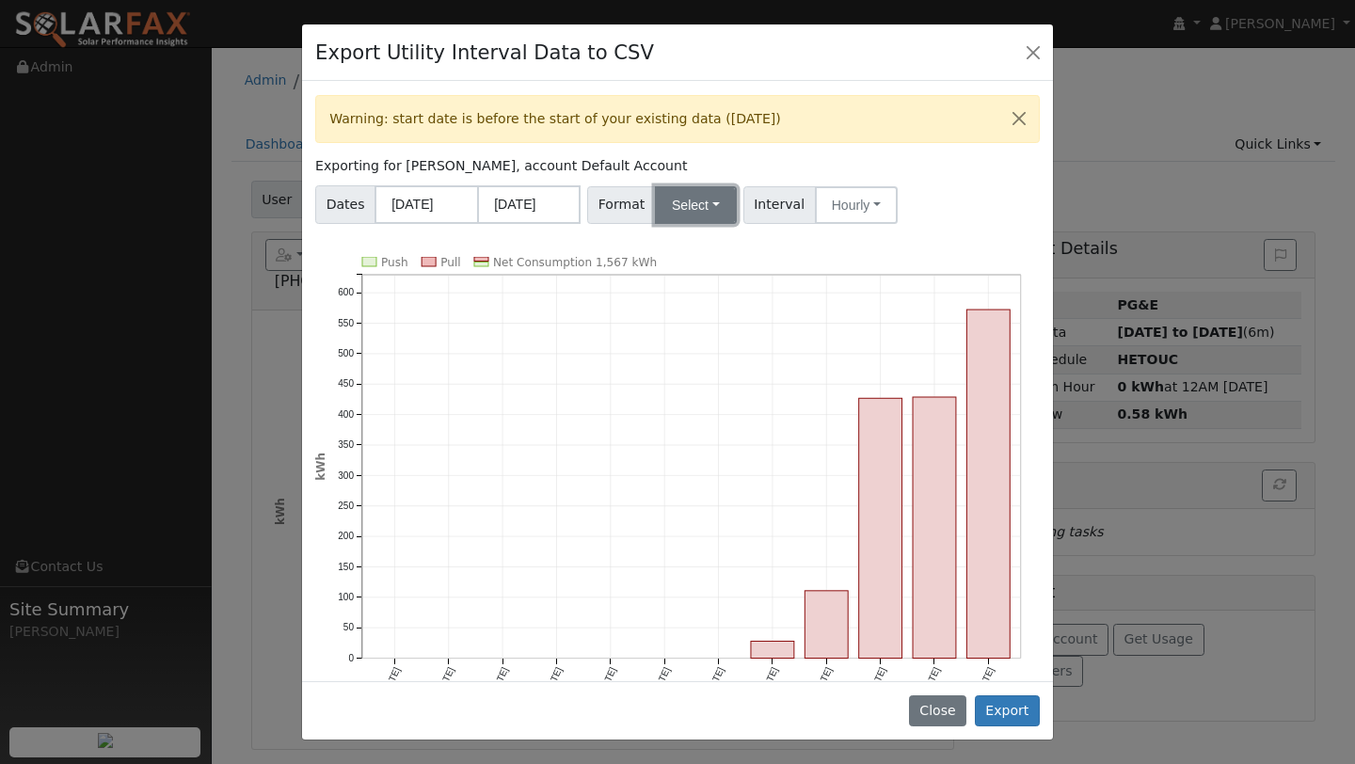
click at [694, 205] on button "Select" at bounding box center [696, 205] width 82 height 38
click at [686, 375] on link "Aurora" at bounding box center [719, 366] width 135 height 26
click at [1007, 710] on button "Export" at bounding box center [1007, 711] width 65 height 32
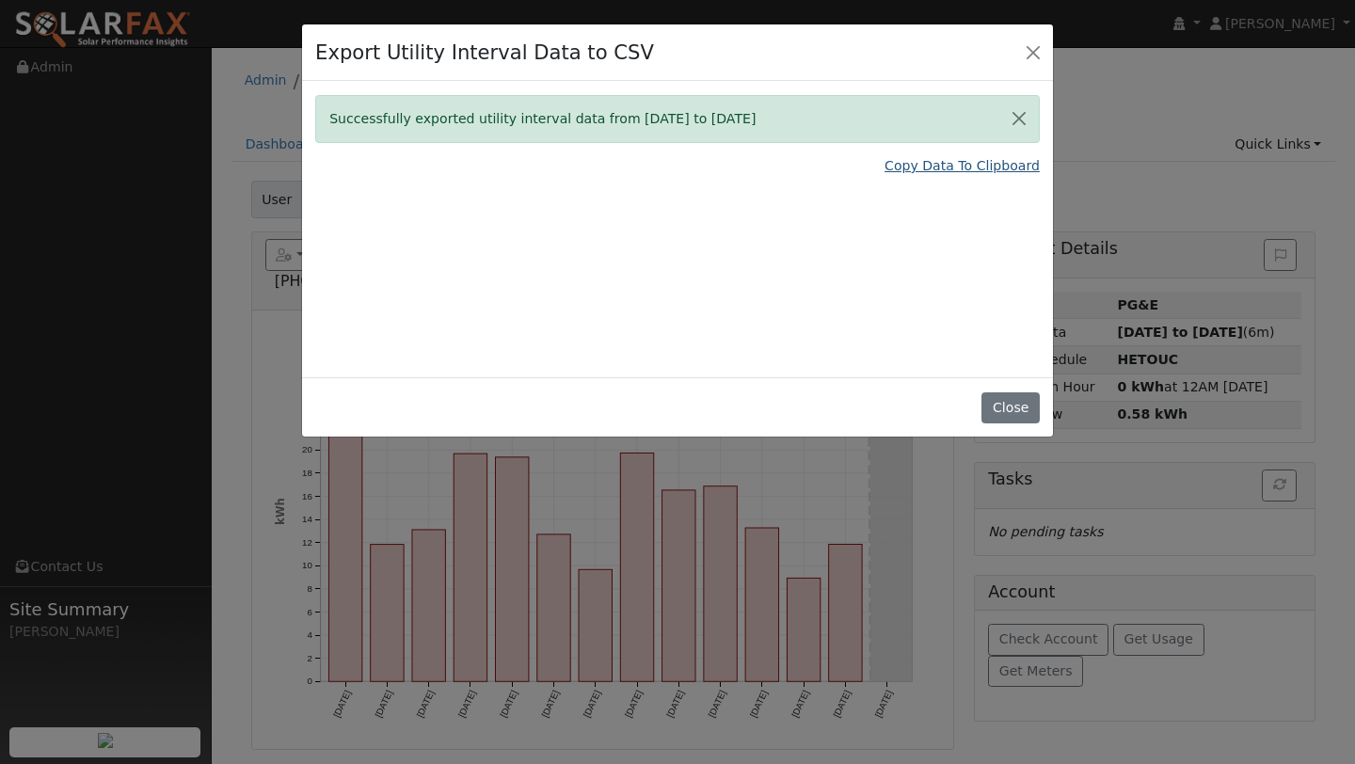
click at [895, 167] on link "Copy Data To Clipboard" at bounding box center [962, 166] width 155 height 20
click at [1031, 47] on button "Close" at bounding box center [1033, 52] width 26 height 26
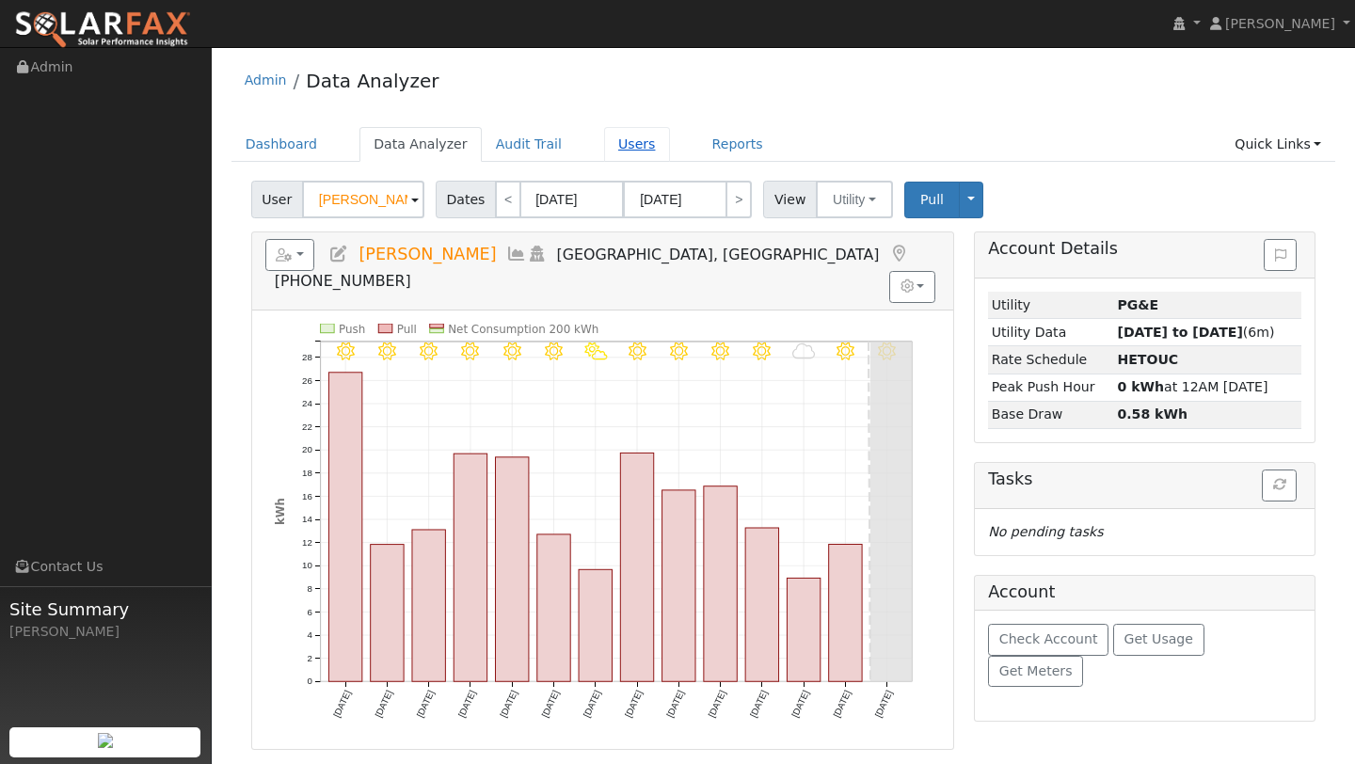
click at [604, 152] on link "Users" at bounding box center [637, 144] width 66 height 35
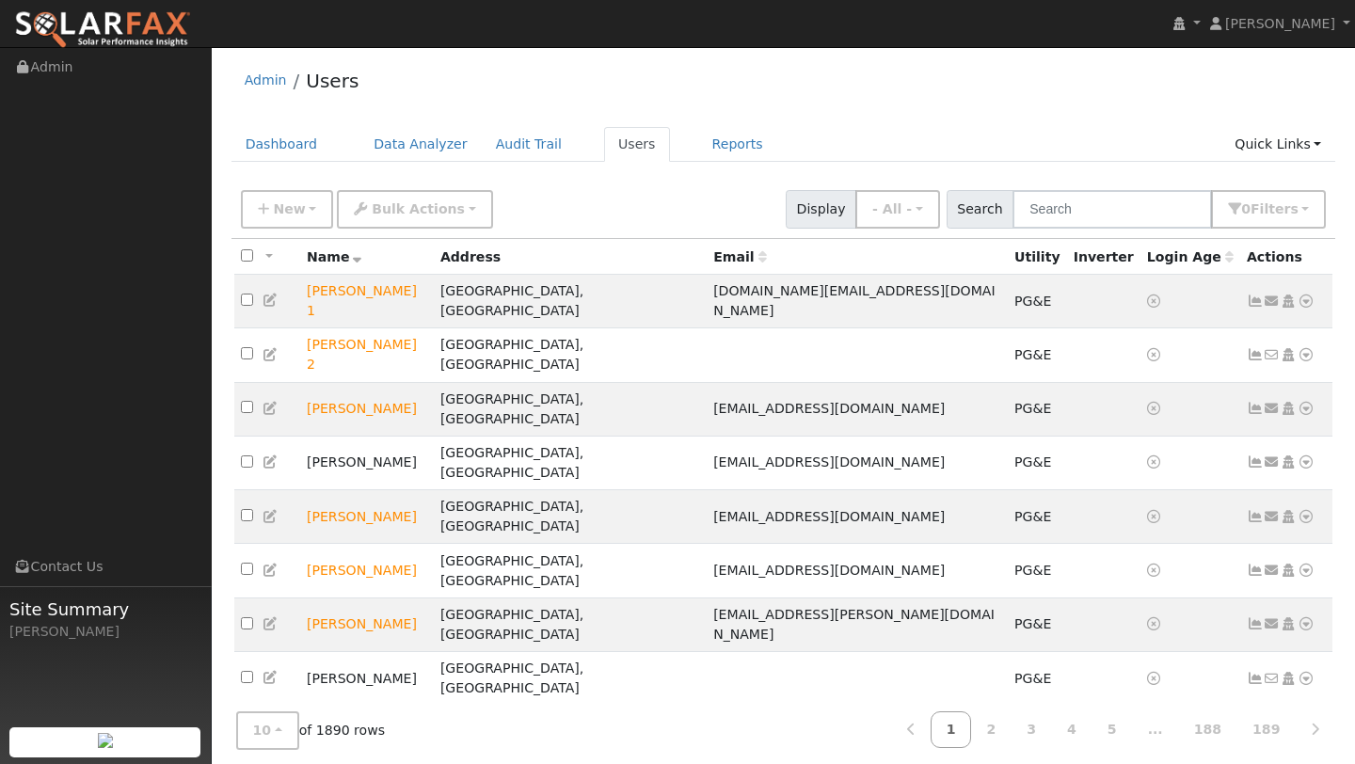
click at [1258, 170] on div "Dashboard Data Analyzer Audit Trail Users Reports Quick Links Quick Add Quick C…" at bounding box center [783, 154] width 1105 height 54
click at [1259, 154] on link "Quick Links" at bounding box center [1277, 144] width 115 height 35
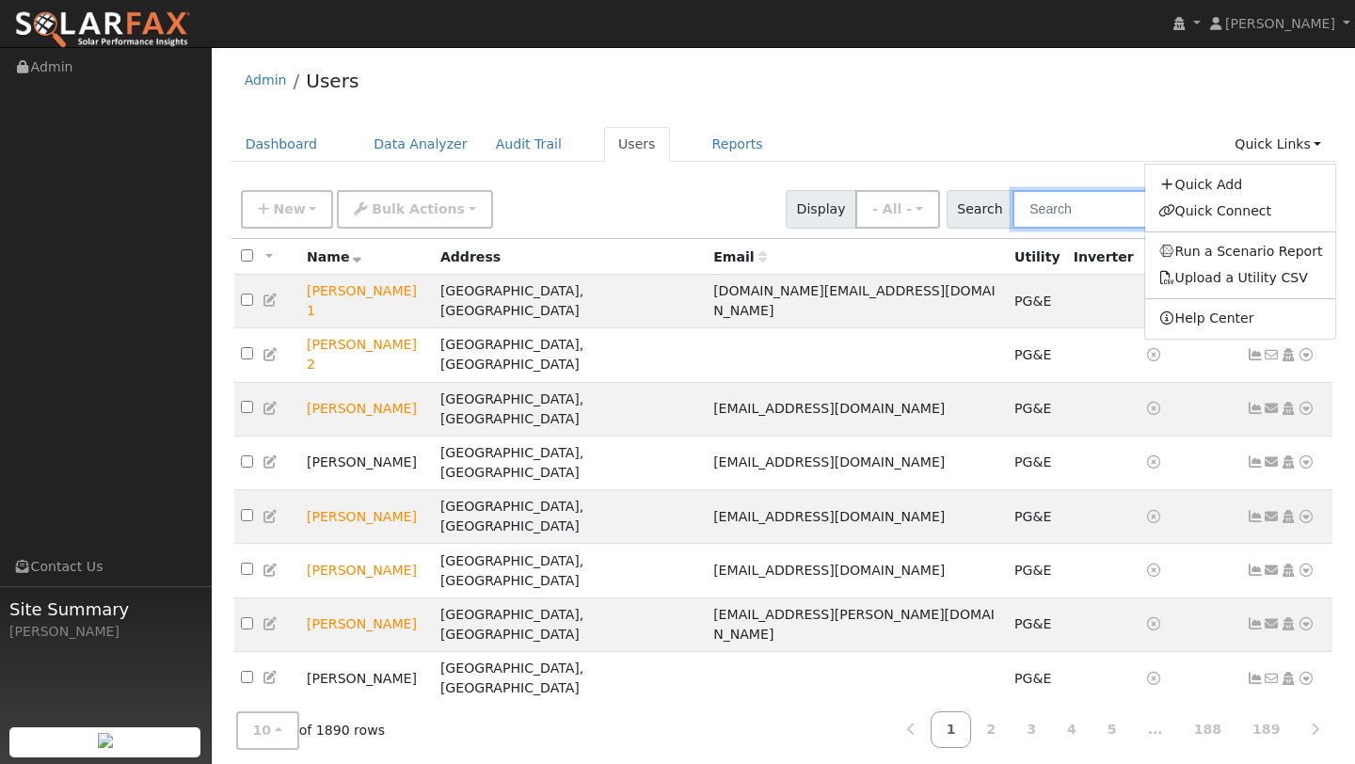
click at [1048, 197] on input "text" at bounding box center [1112, 209] width 199 height 39
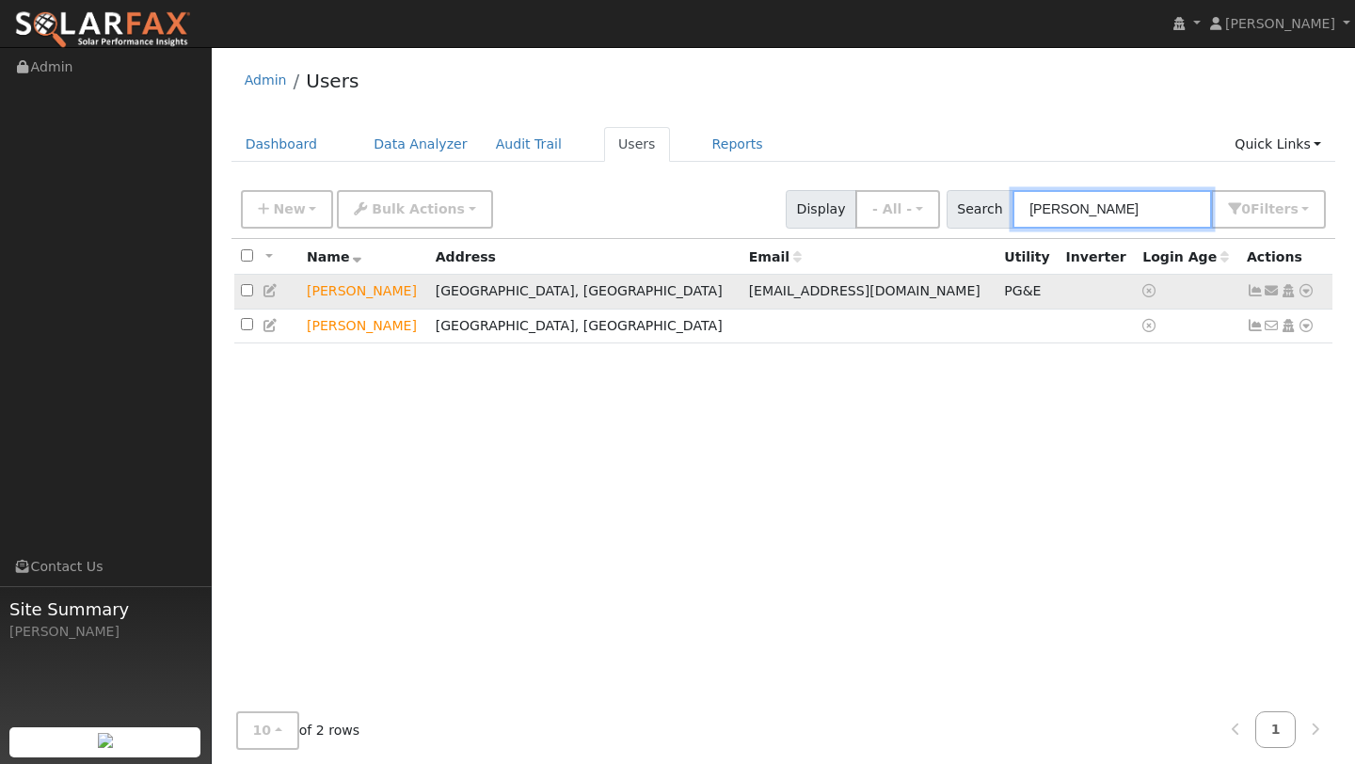
type input "[PERSON_NAME]"
click at [1314, 295] on td "Send Email... Copy a Link Reset Password Open Access Data Analyzer Reports Scen…" at bounding box center [1286, 292] width 93 height 35
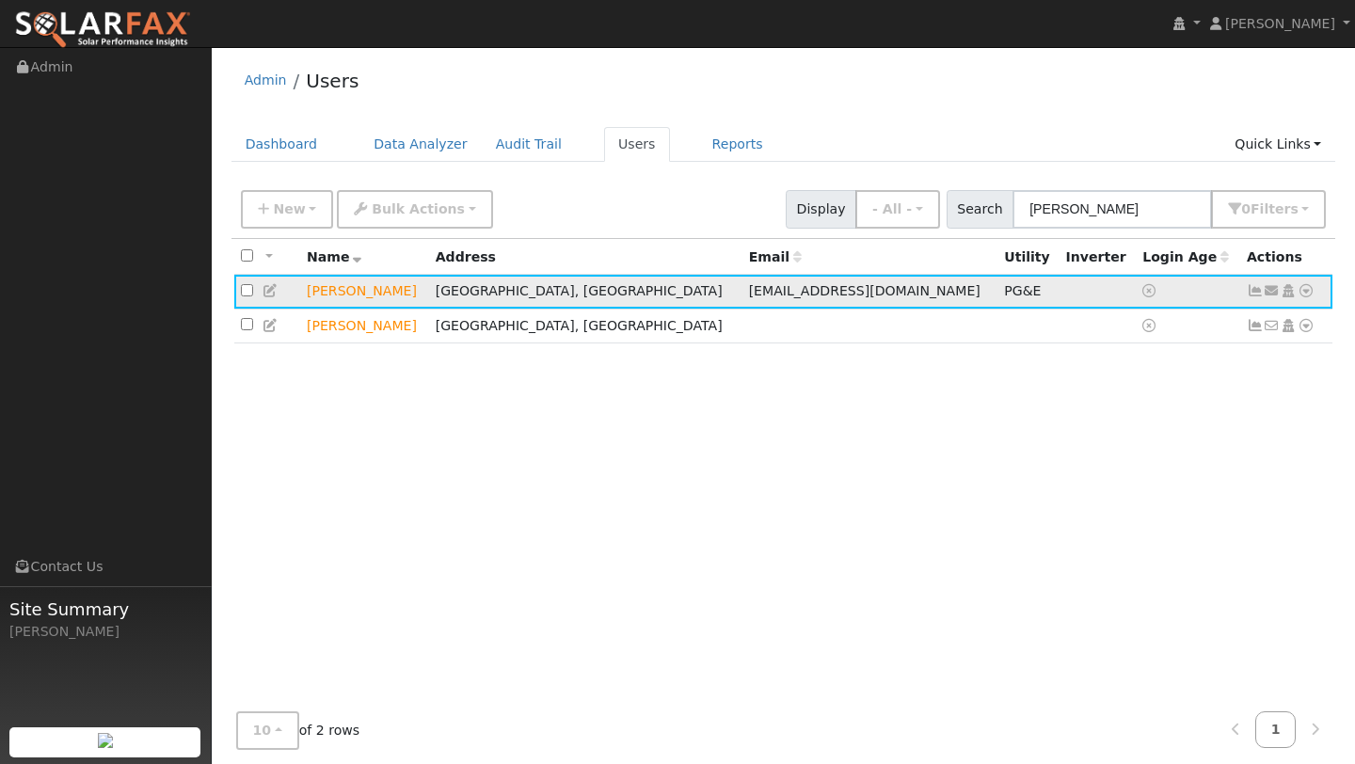
click at [1308, 295] on icon at bounding box center [1306, 290] width 17 height 13
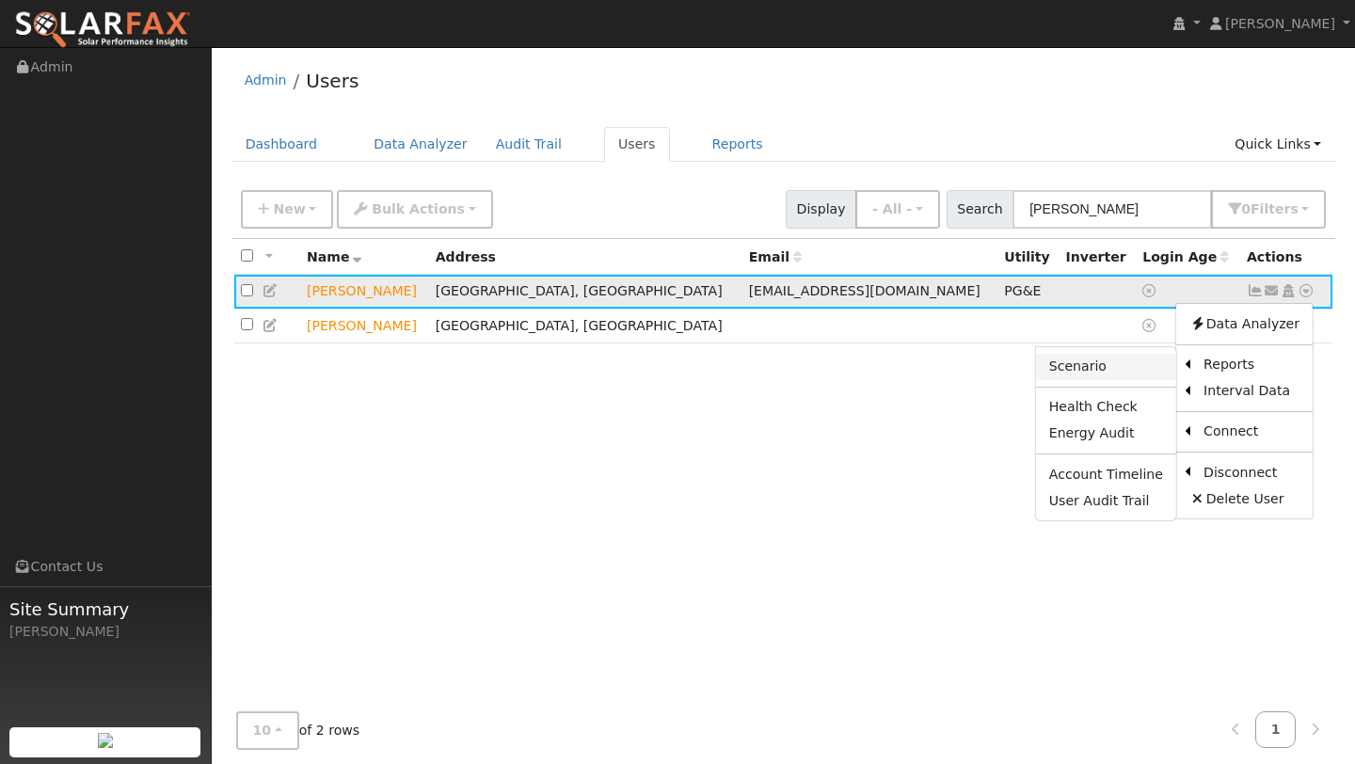
click at [1156, 370] on link "Scenario" at bounding box center [1106, 367] width 140 height 26
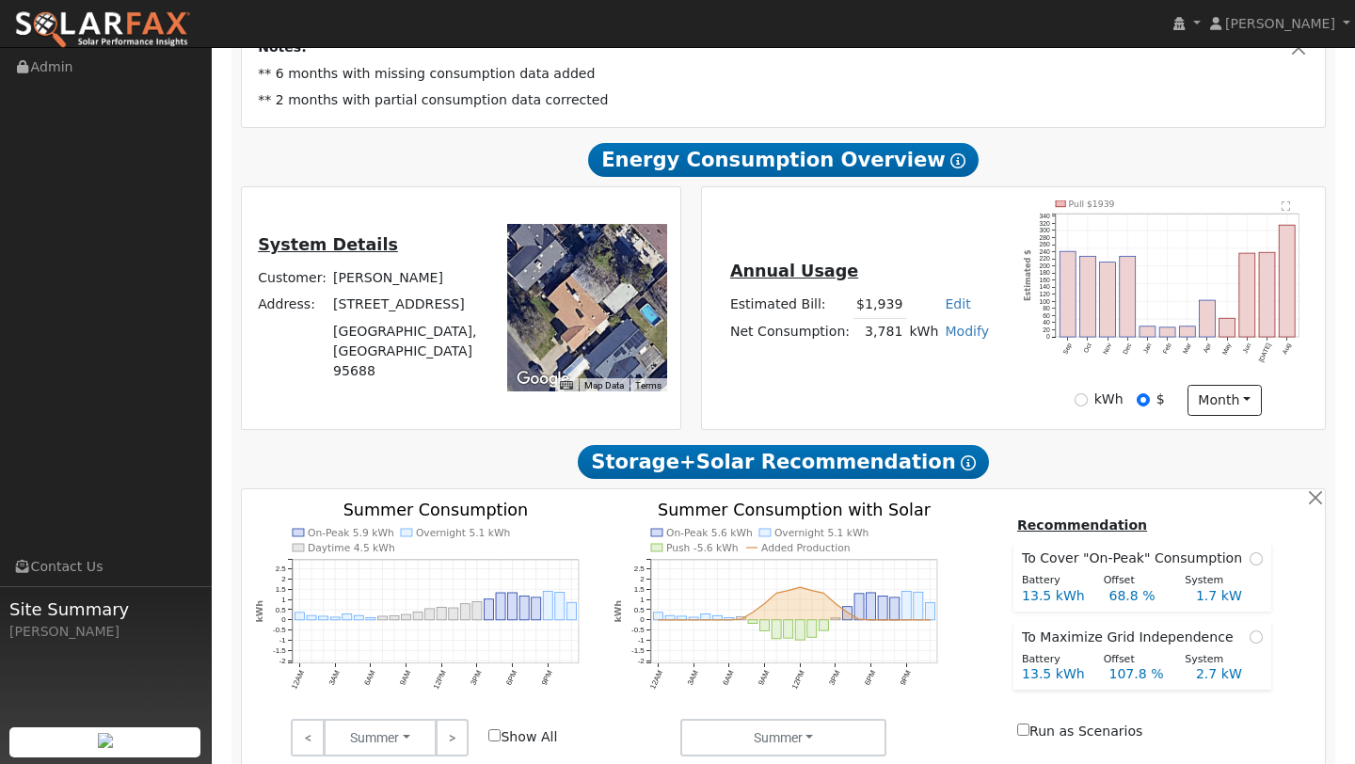
scroll to position [816, 0]
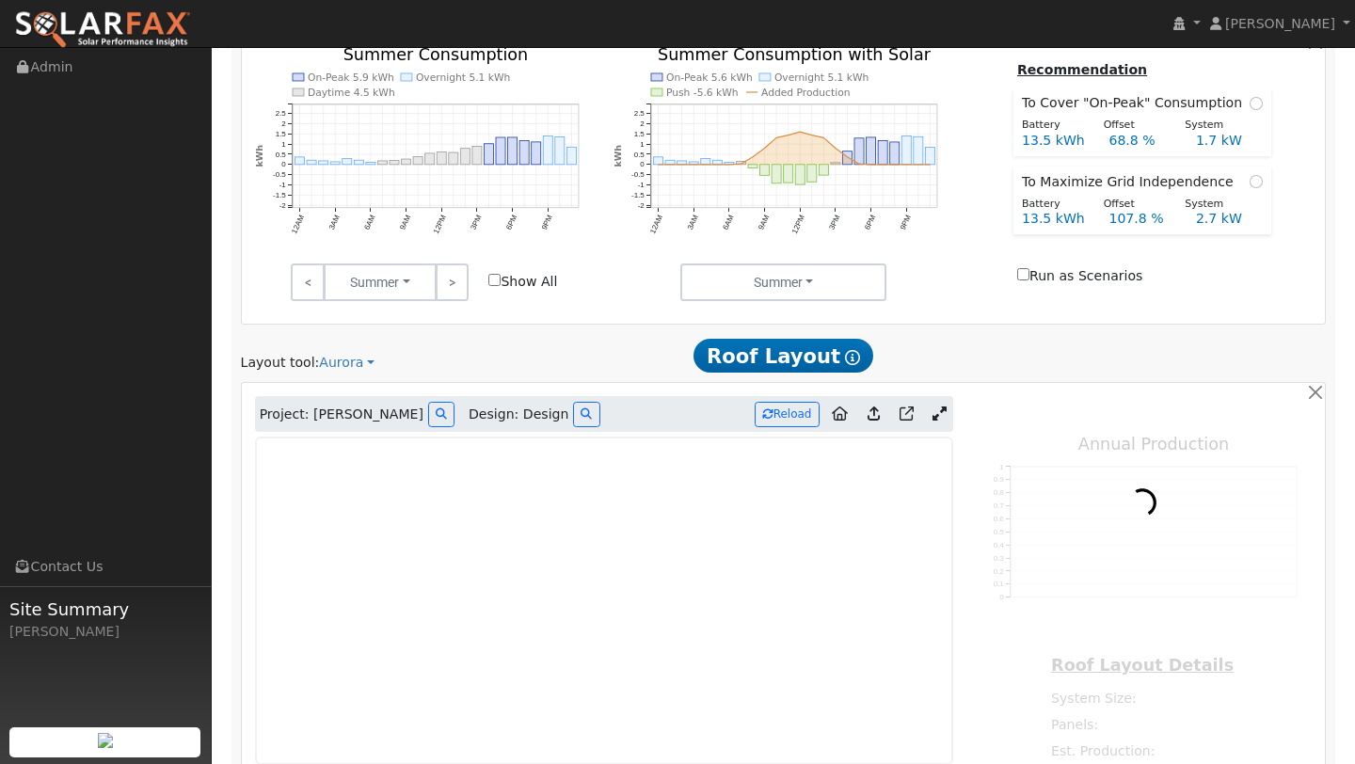
type input "6941"
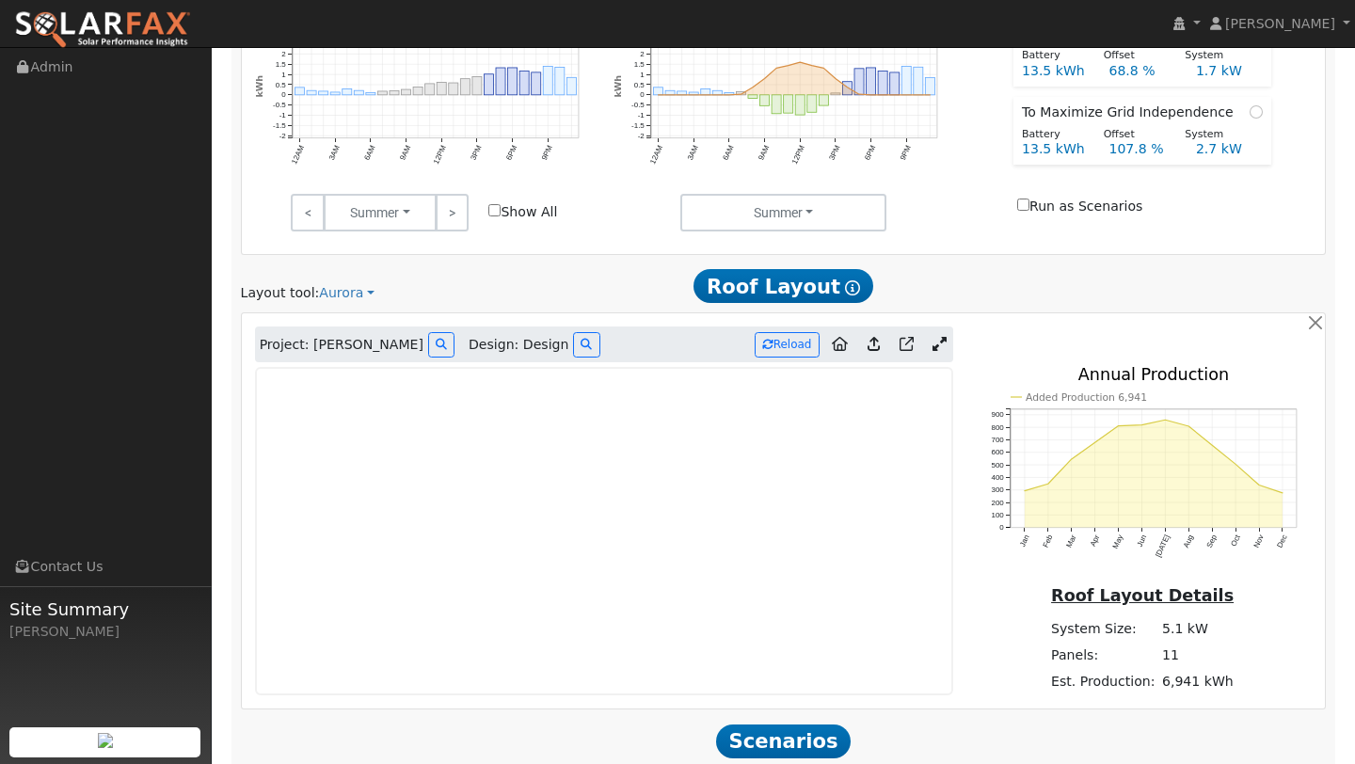
scroll to position [1061, 0]
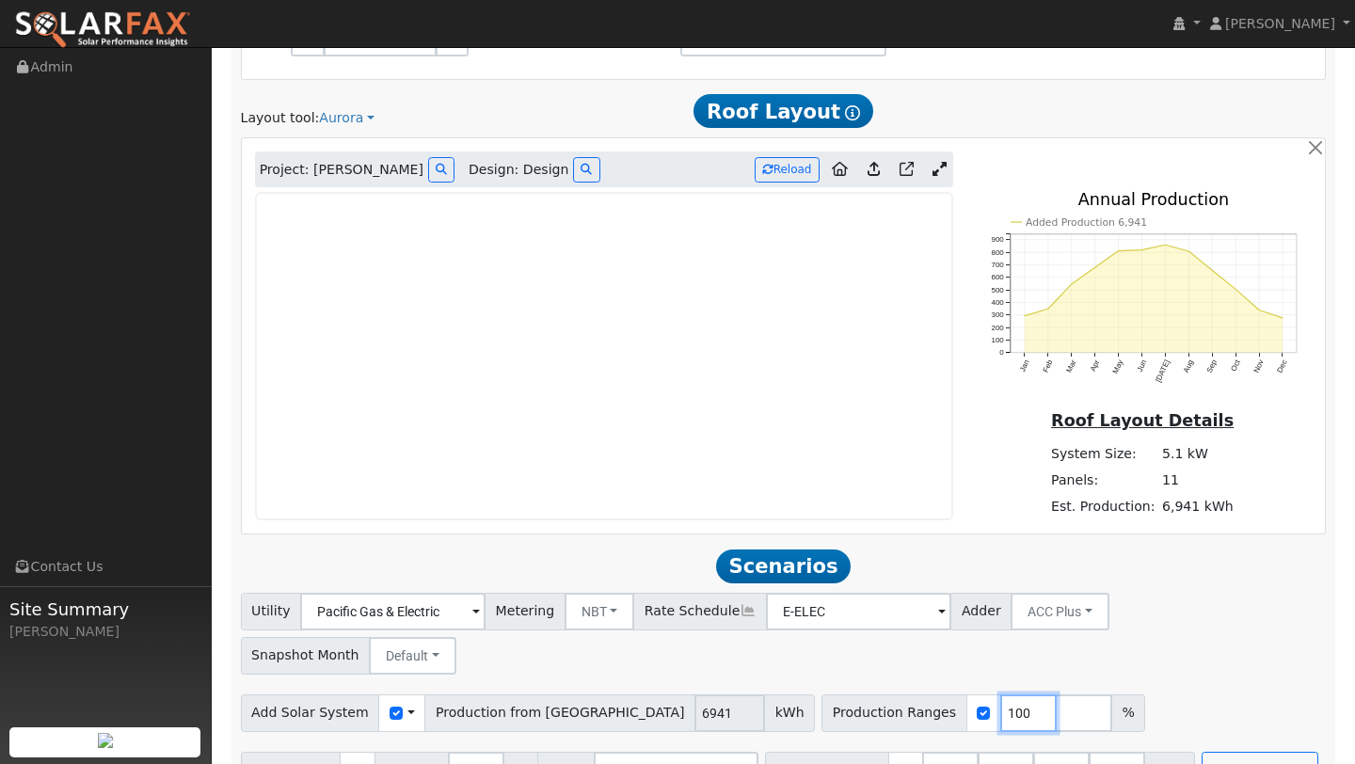
click at [1000, 694] on input "100" at bounding box center [1028, 713] width 56 height 38
type input "125"
click at [1217, 752] on button "Run Scenarios" at bounding box center [1260, 771] width 116 height 38
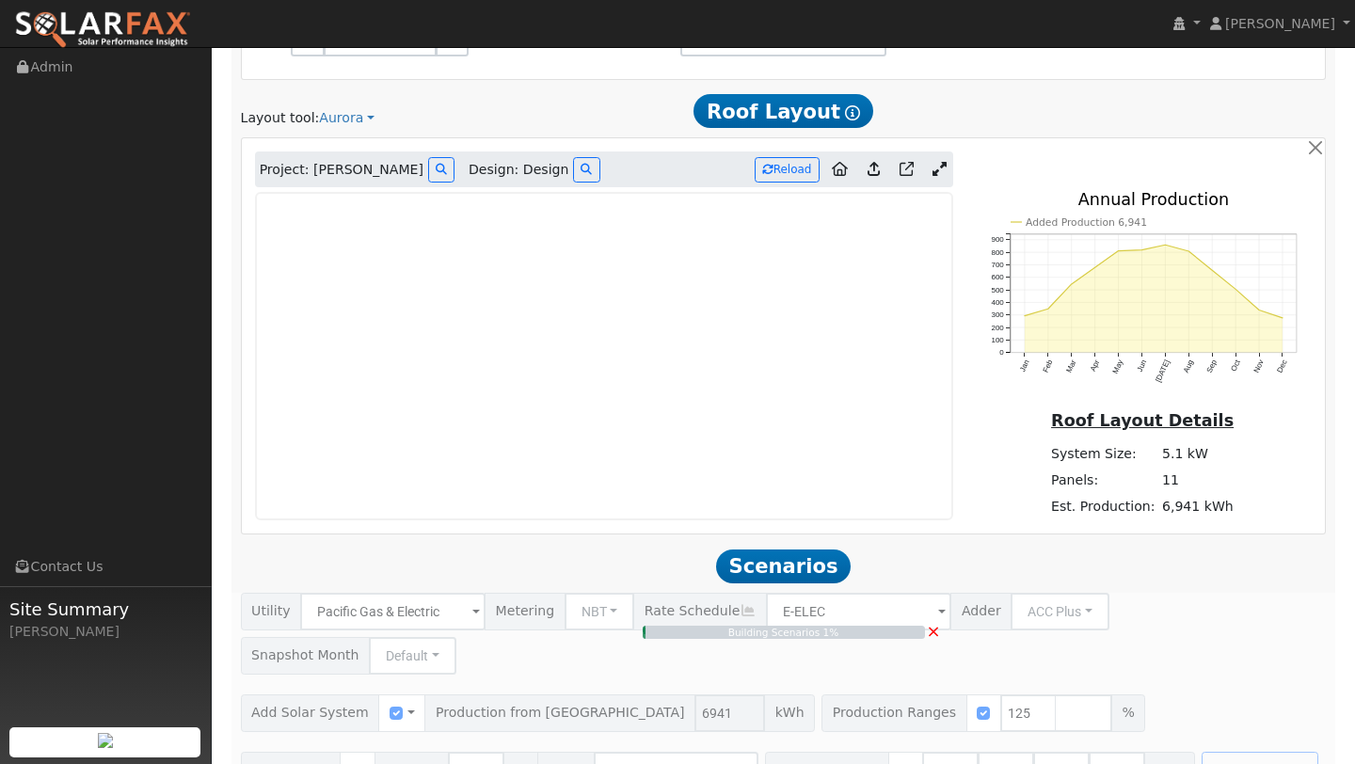
type input "5.8"
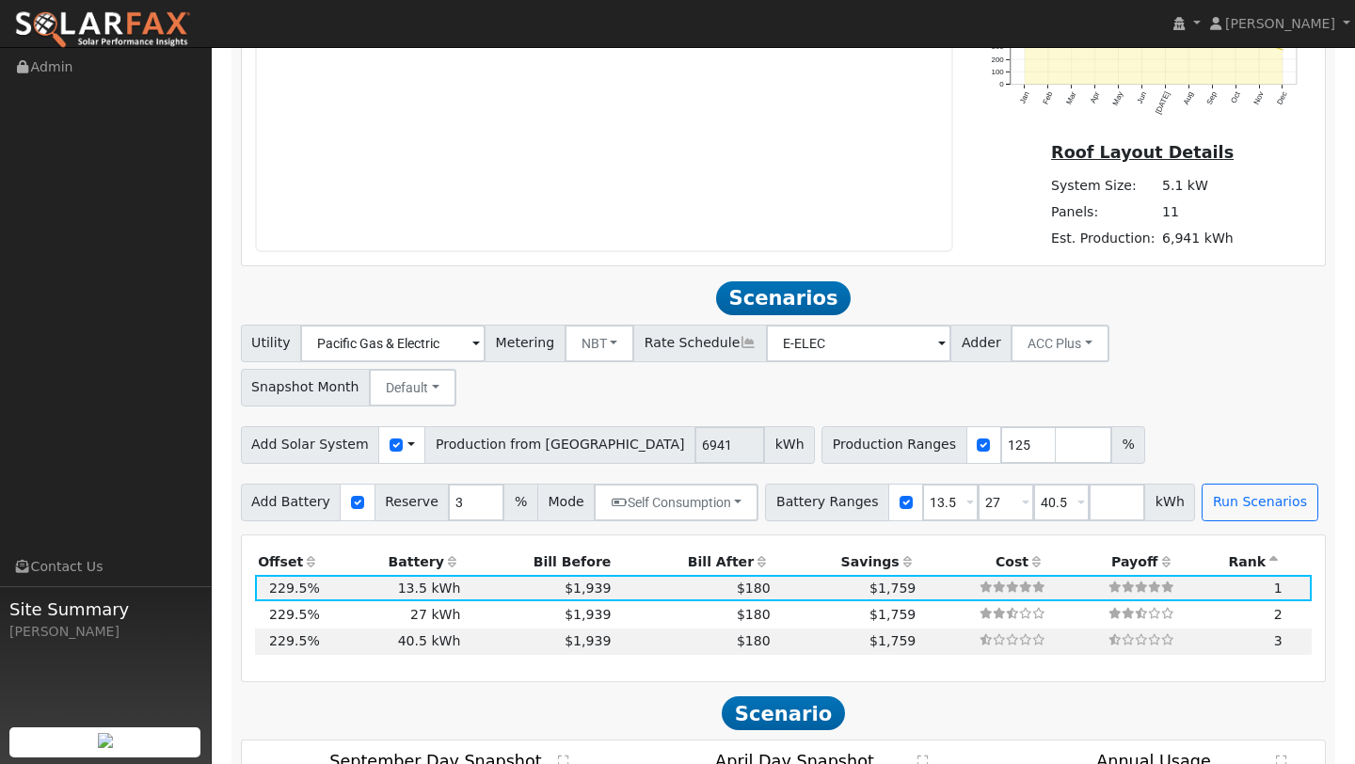
scroll to position [1402, 0]
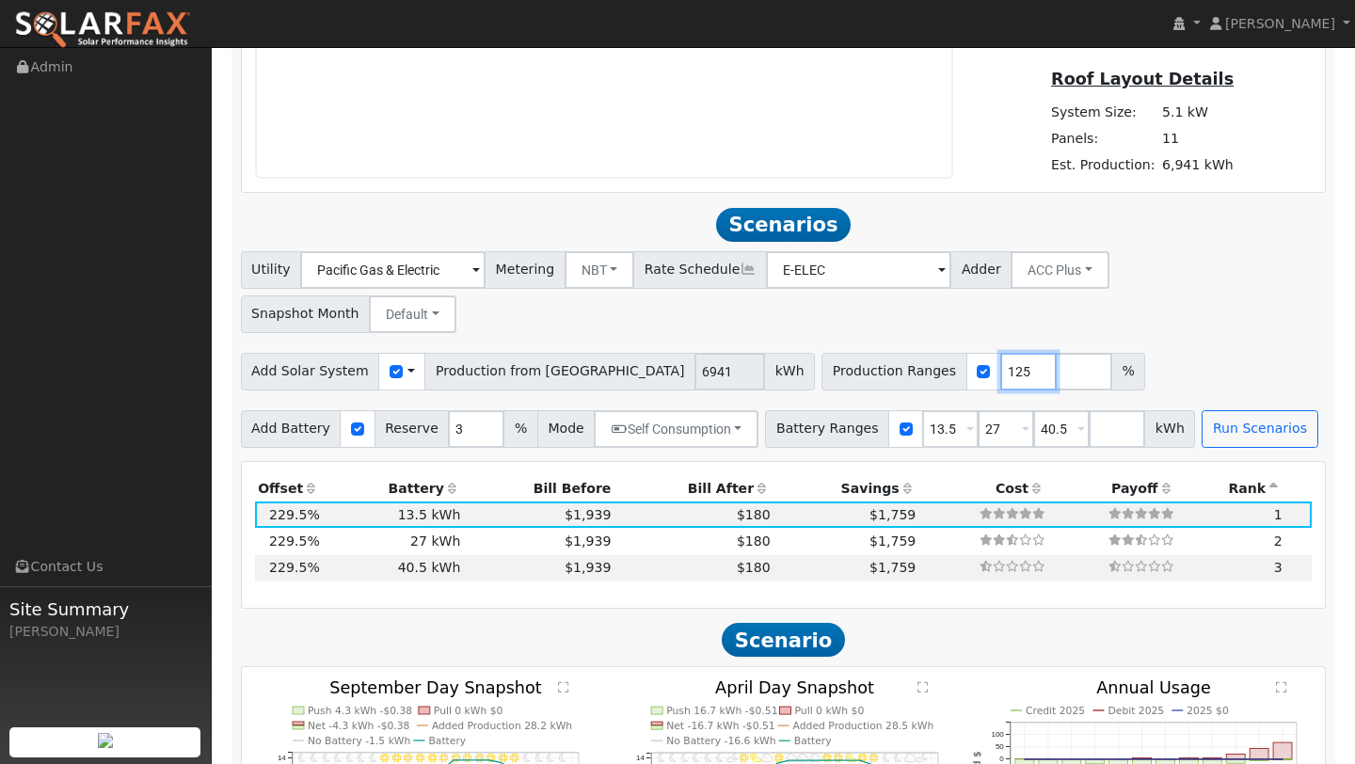
click at [1000, 353] on input "125" at bounding box center [1028, 372] width 56 height 38
type input "183"
click at [1053, 346] on div "Add Solar System Use CSV Data Production from Aurora 6941 kWh Production Ranges…" at bounding box center [783, 368] width 1092 height 44
click at [1202, 410] on button "Run Scenarios" at bounding box center [1260, 429] width 116 height 38
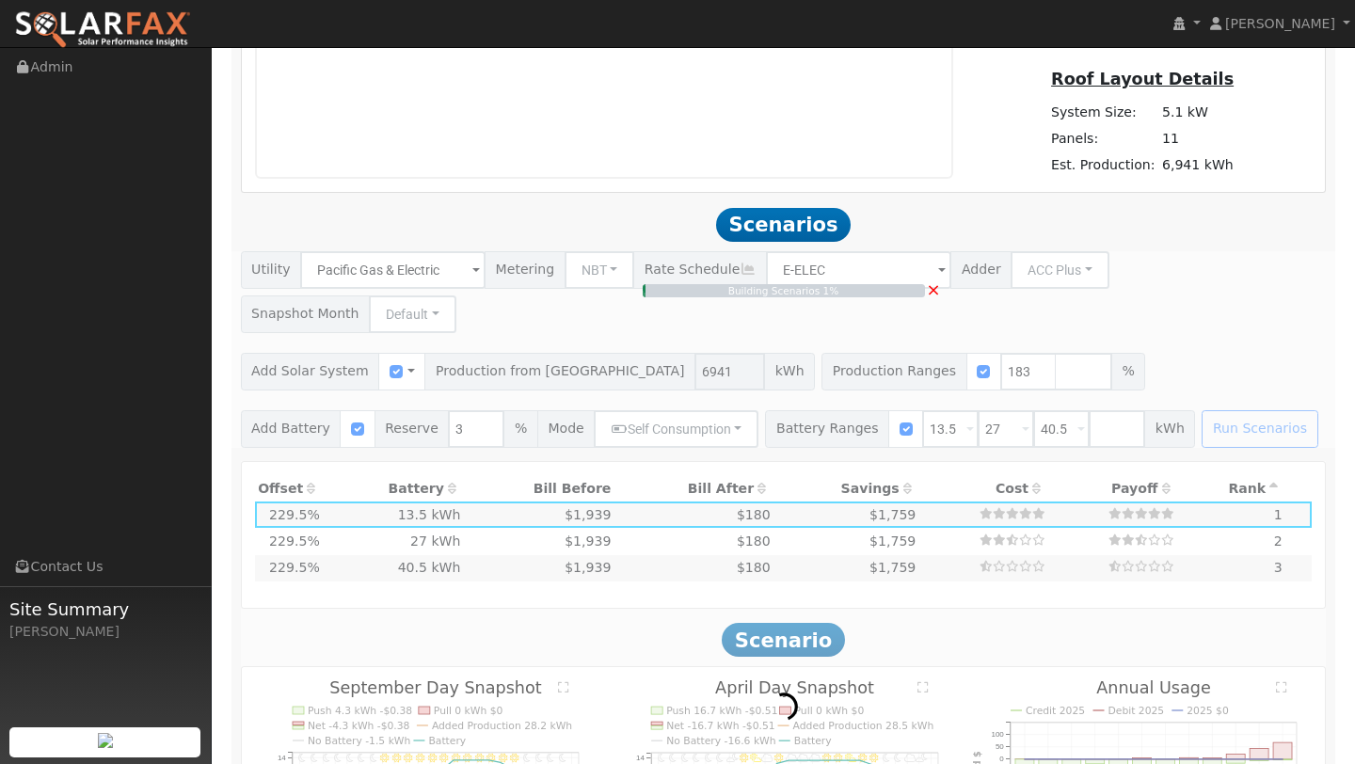
scroll to position [1467, 0]
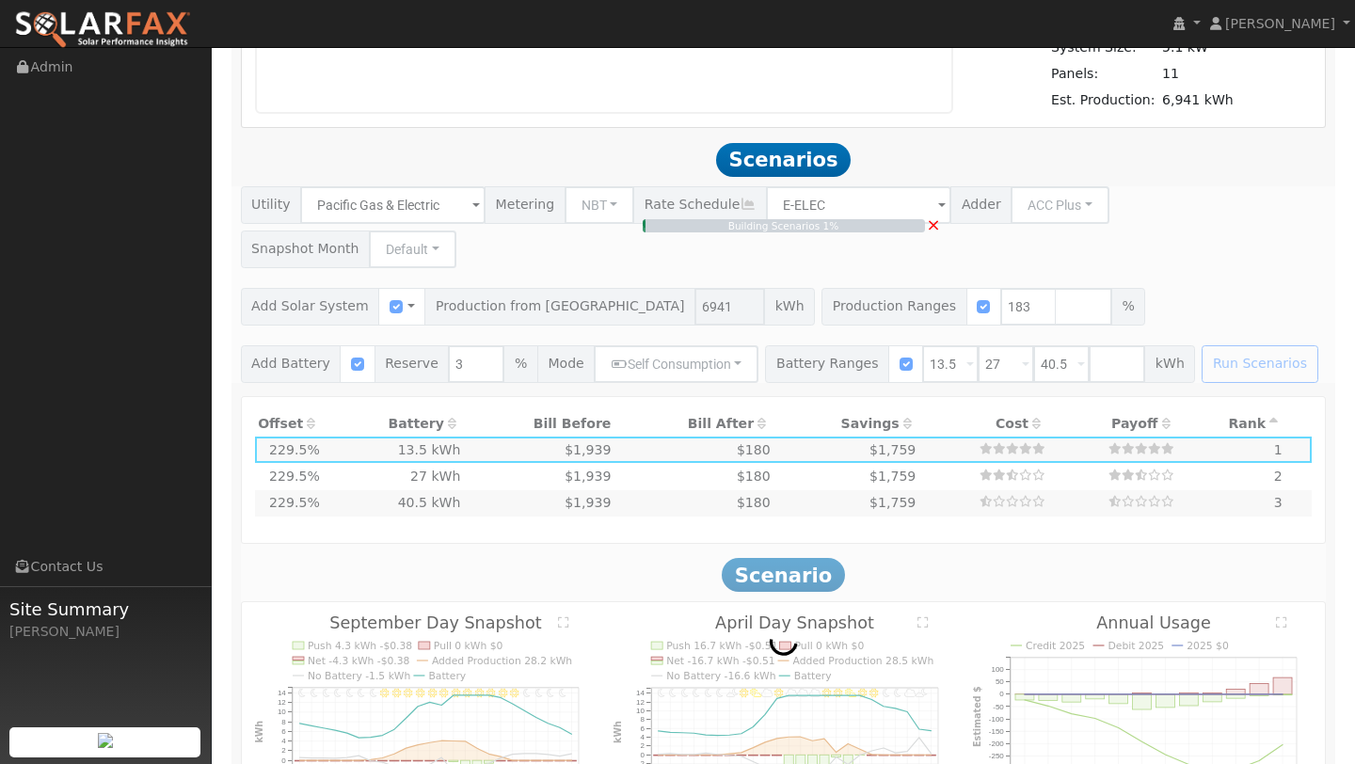
type input "8.5"
type input "$29,638"
type input "$13,751"
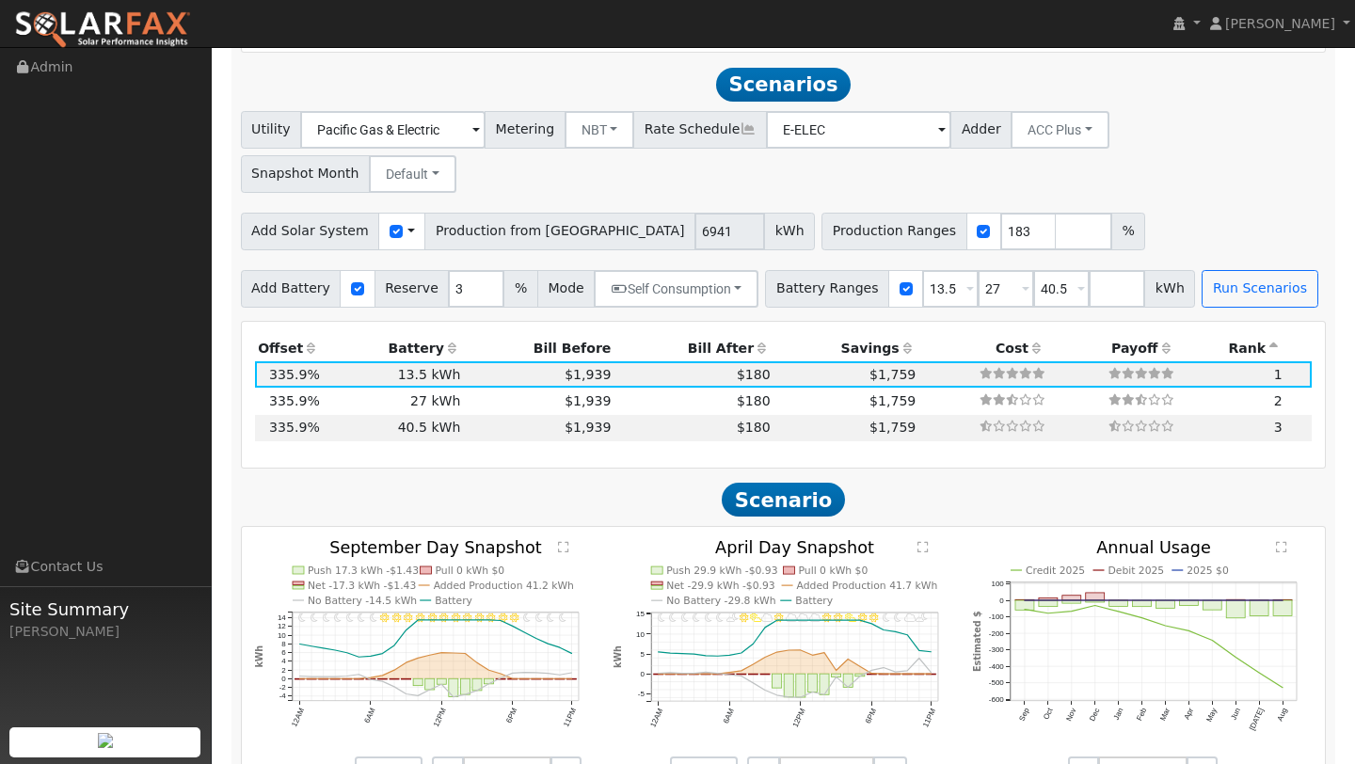
scroll to position [1553, 0]
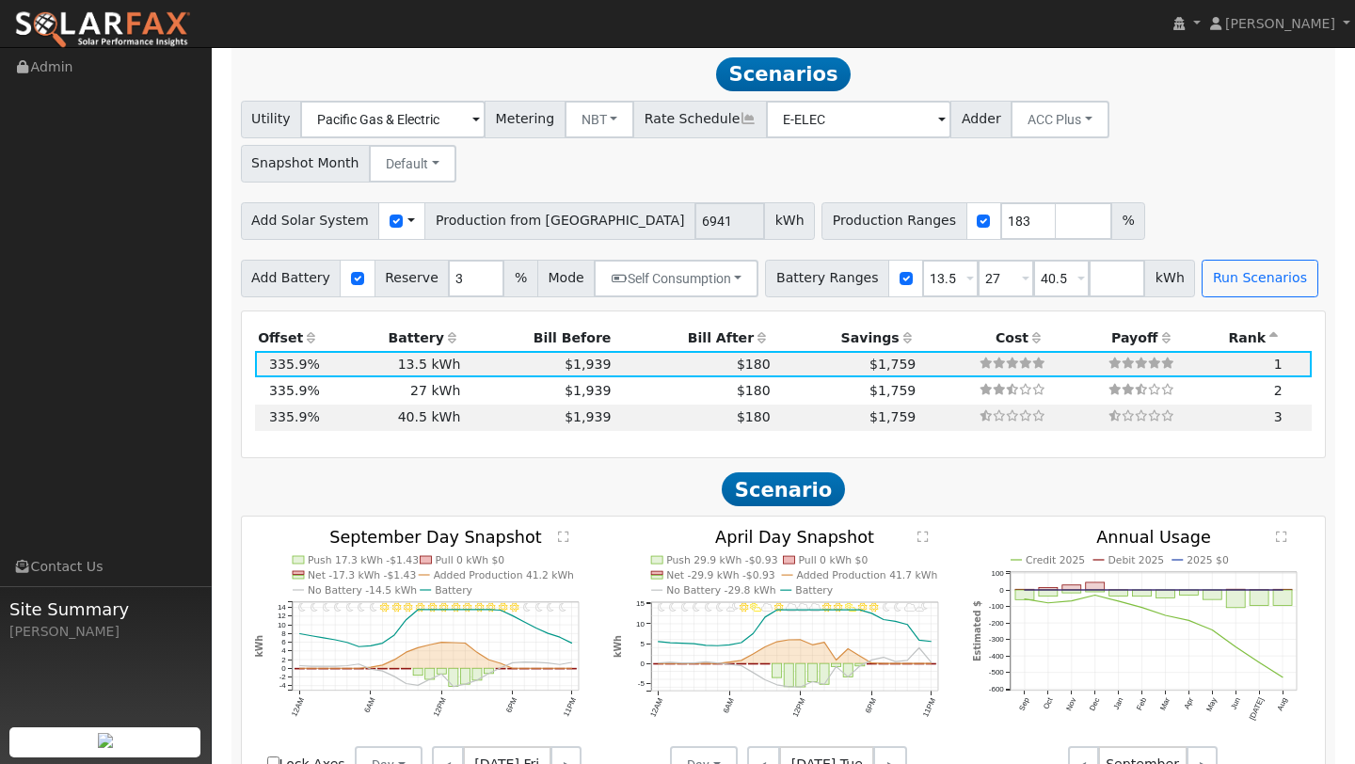
click at [609, 144] on div "Utility Pacific Gas & Electric Metering NBT NEM NBT Rate Schedule E-ELEC Adder …" at bounding box center [784, 199] width 1106 height 197
click at [378, 202] on div "Use CSV Data" at bounding box center [401, 221] width 47 height 38
click at [390, 215] on input "checkbox" at bounding box center [396, 221] width 13 height 13
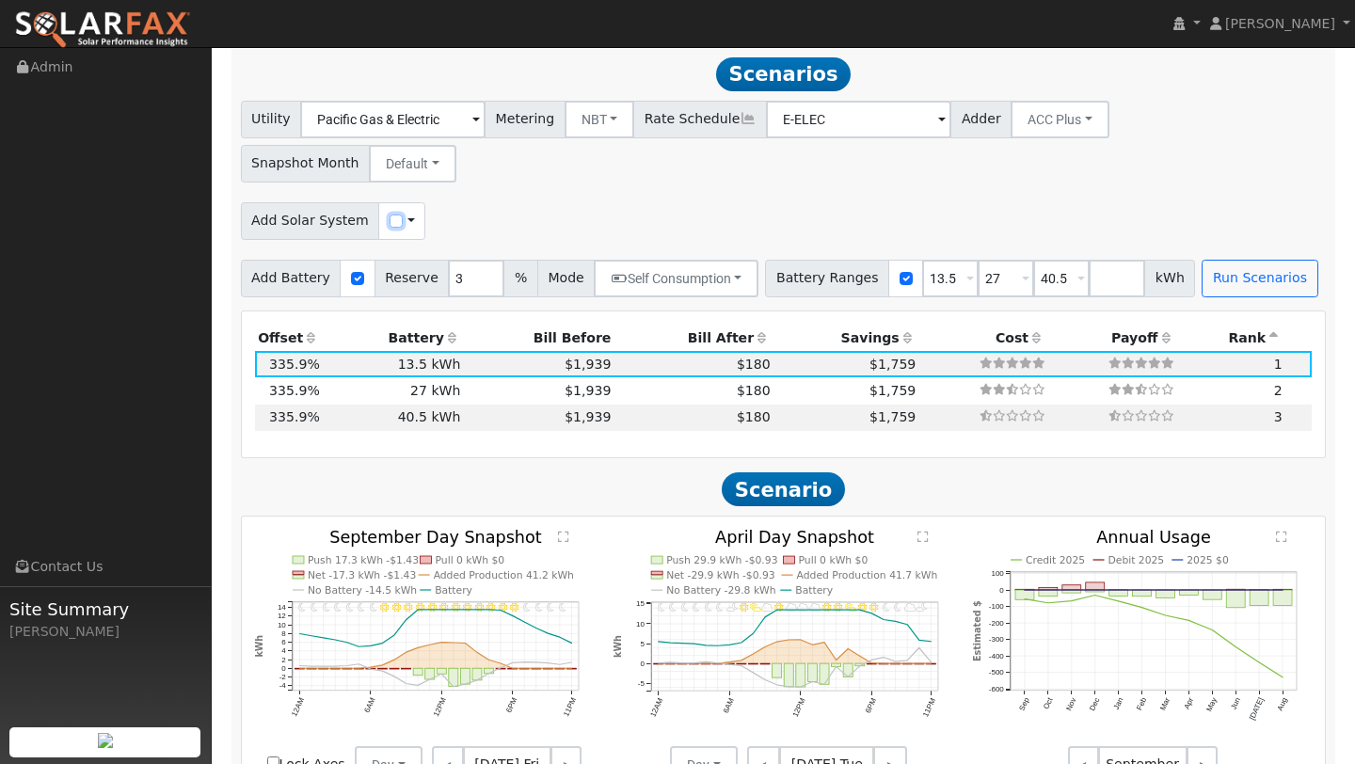
click at [390, 215] on input "checkbox" at bounding box center [396, 221] width 13 height 13
checkbox input "true"
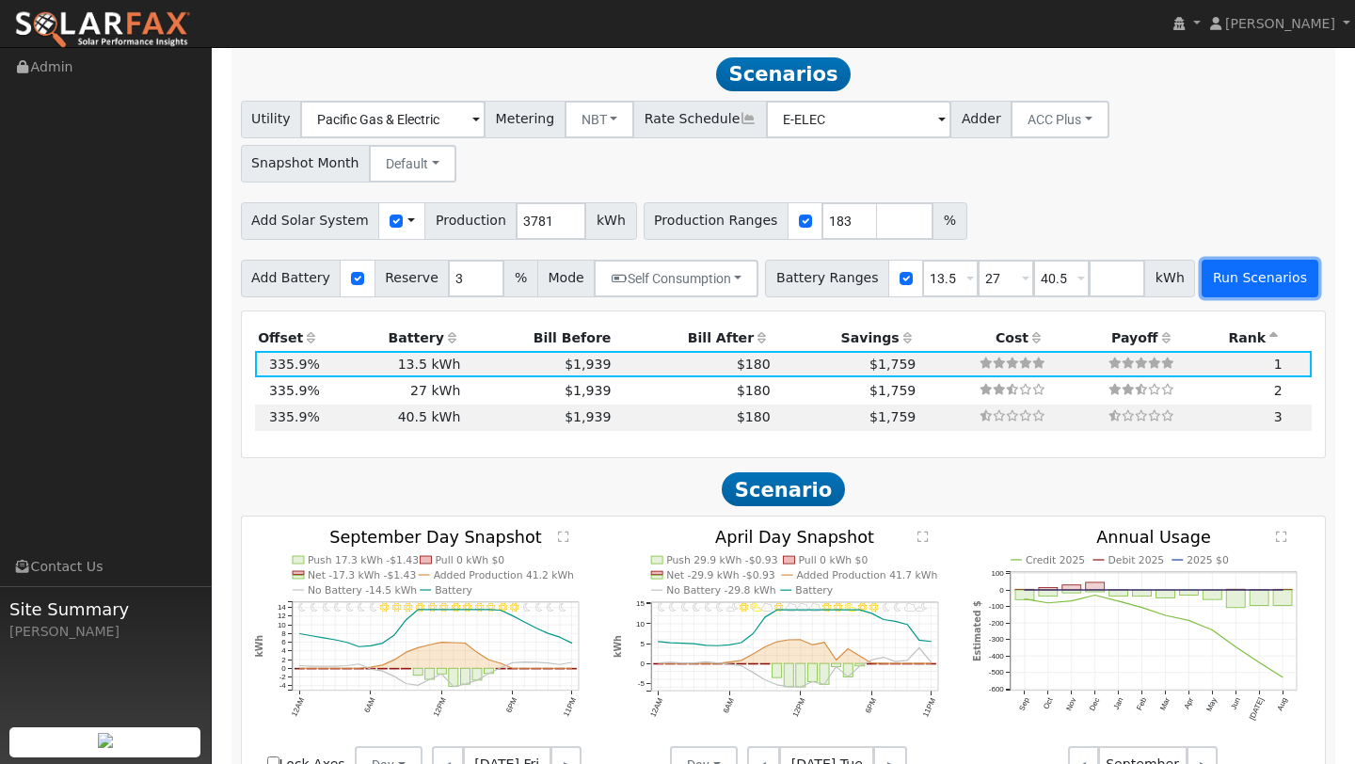
click at [1222, 260] on button "Run Scenarios" at bounding box center [1260, 279] width 116 height 38
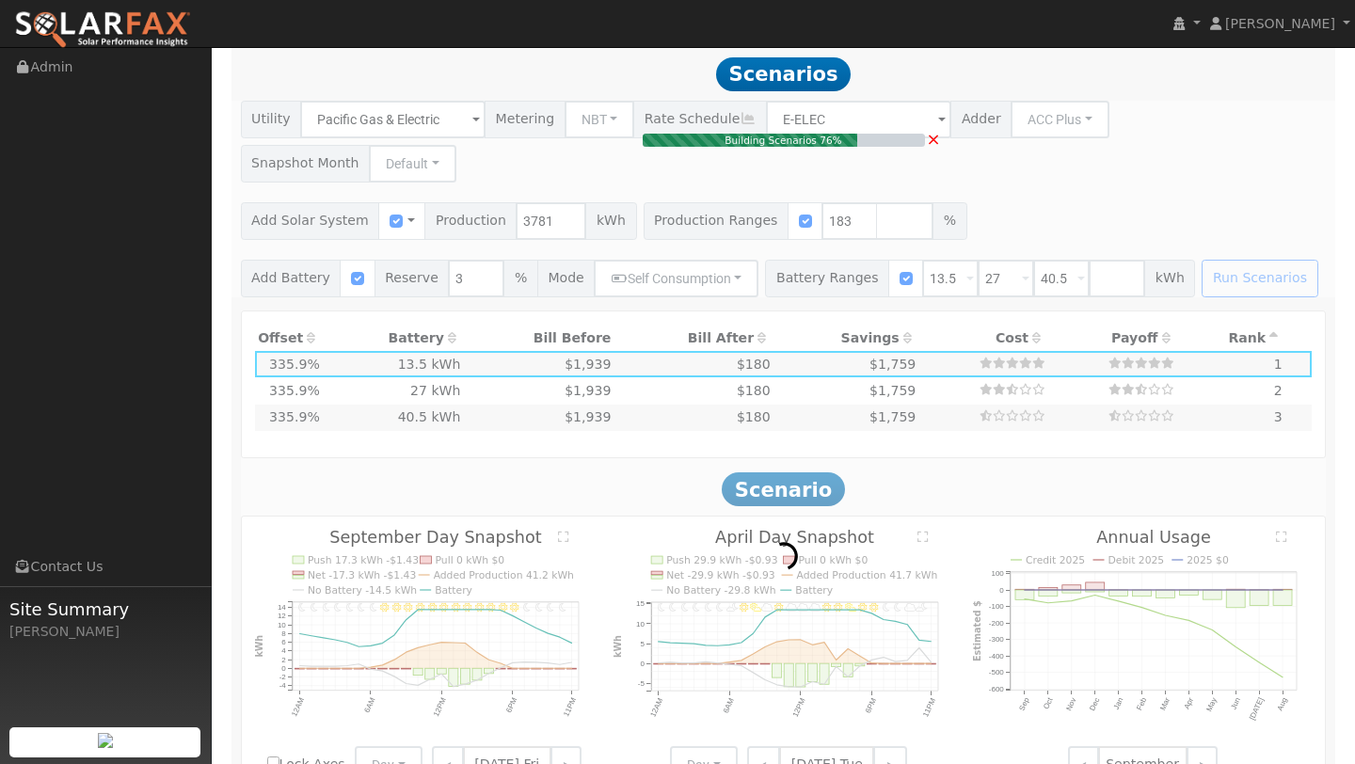
type input "4.6"
type input "$16,144"
type input "$9,703"
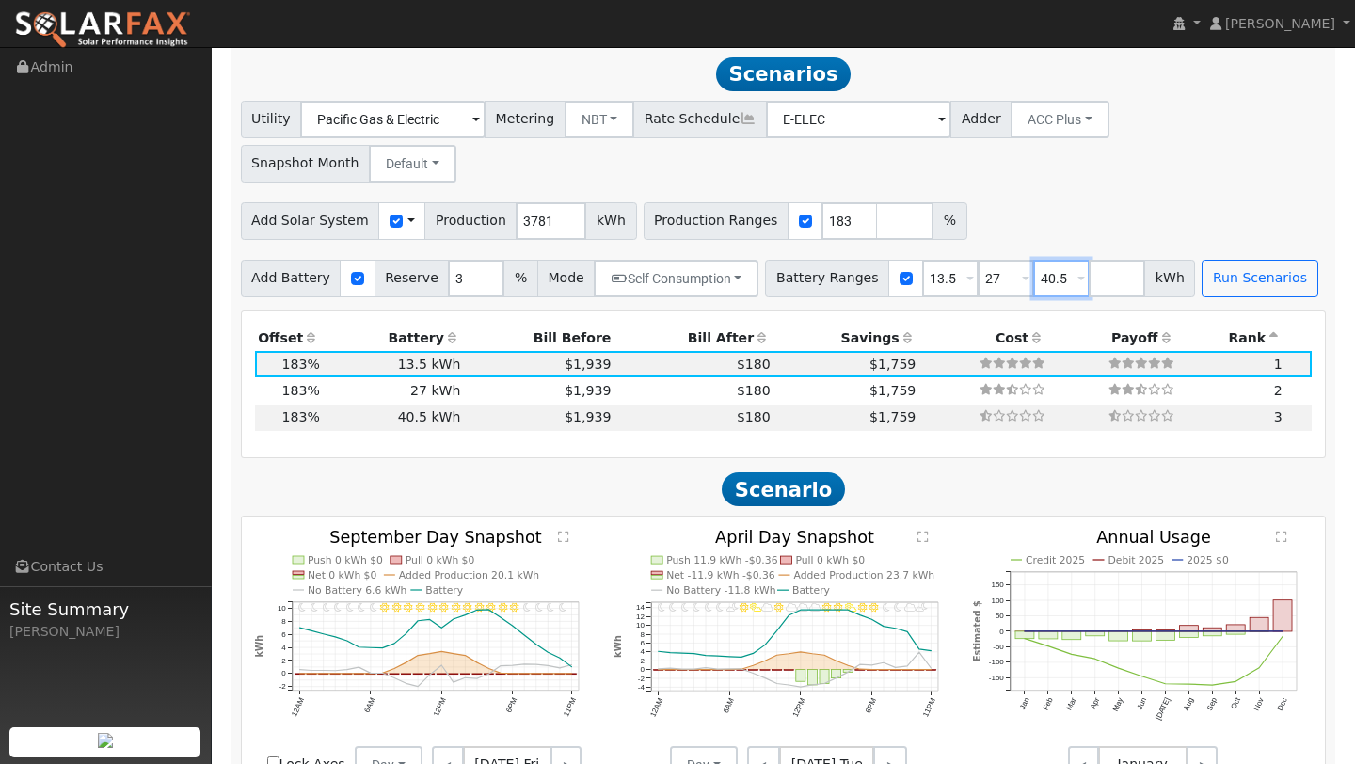
click at [1069, 260] on input "40.5" at bounding box center [1061, 279] width 56 height 38
click at [1089, 260] on input "number" at bounding box center [1117, 279] width 56 height 38
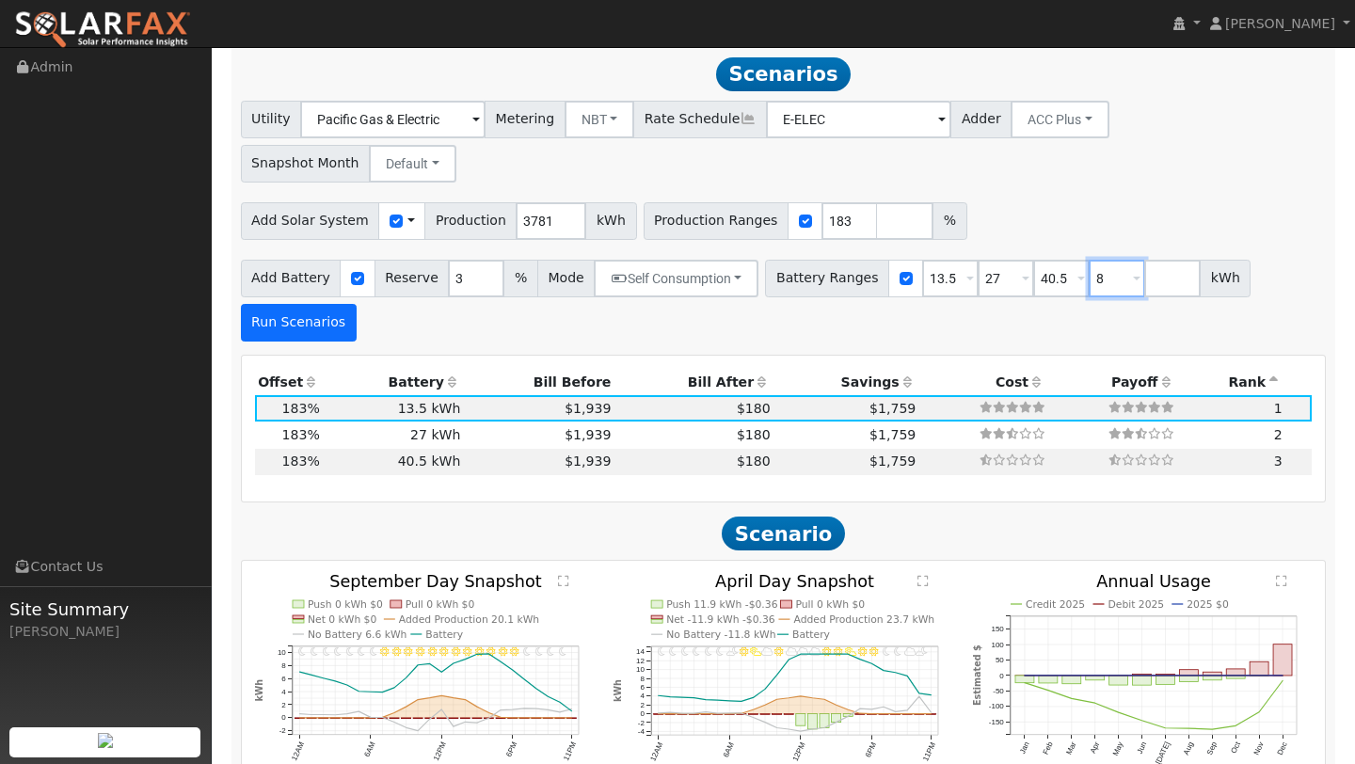
type input "8"
type input "13.5"
type input "27"
type input "40.5"
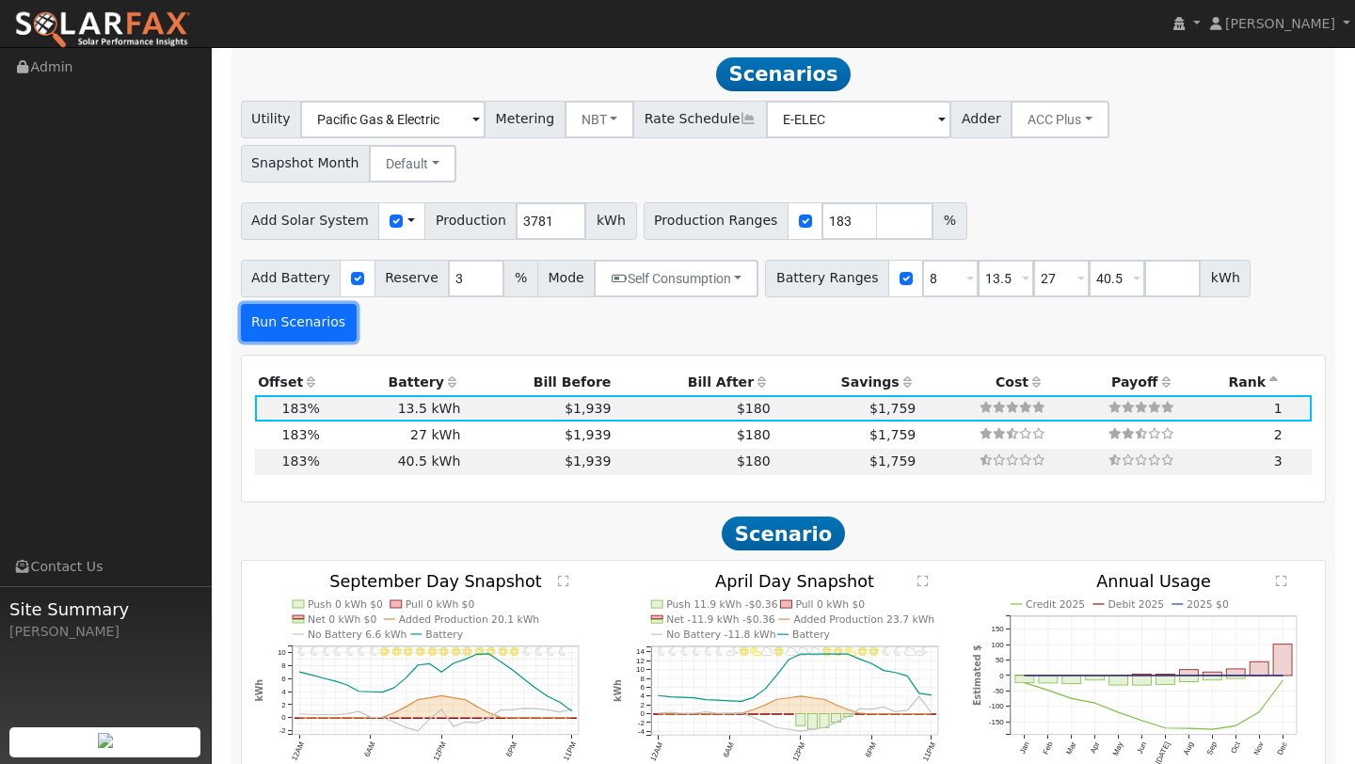
click at [329, 304] on button "Run Scenarios" at bounding box center [299, 323] width 116 height 38
